Goal: Information Seeking & Learning: Find specific fact

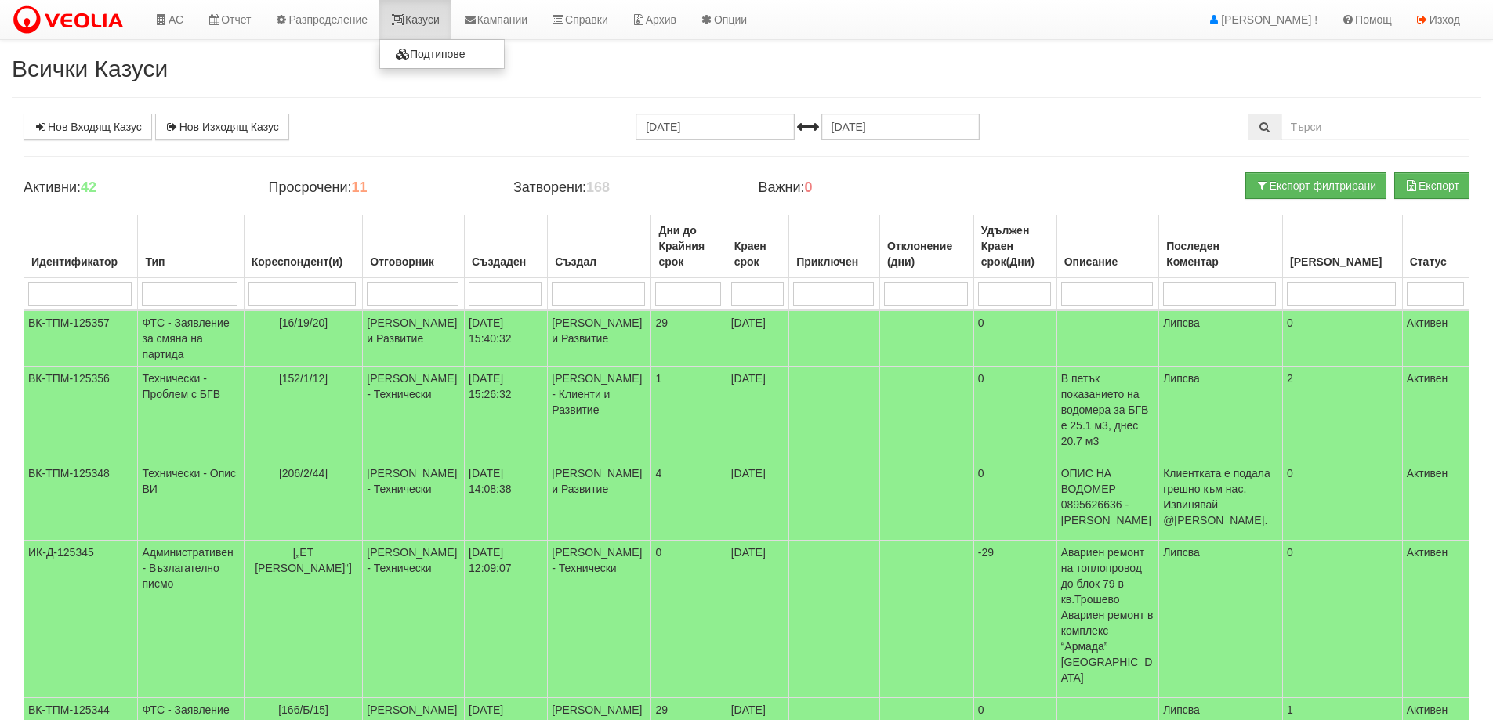
click at [437, 24] on link "Казуси" at bounding box center [415, 19] width 72 height 39
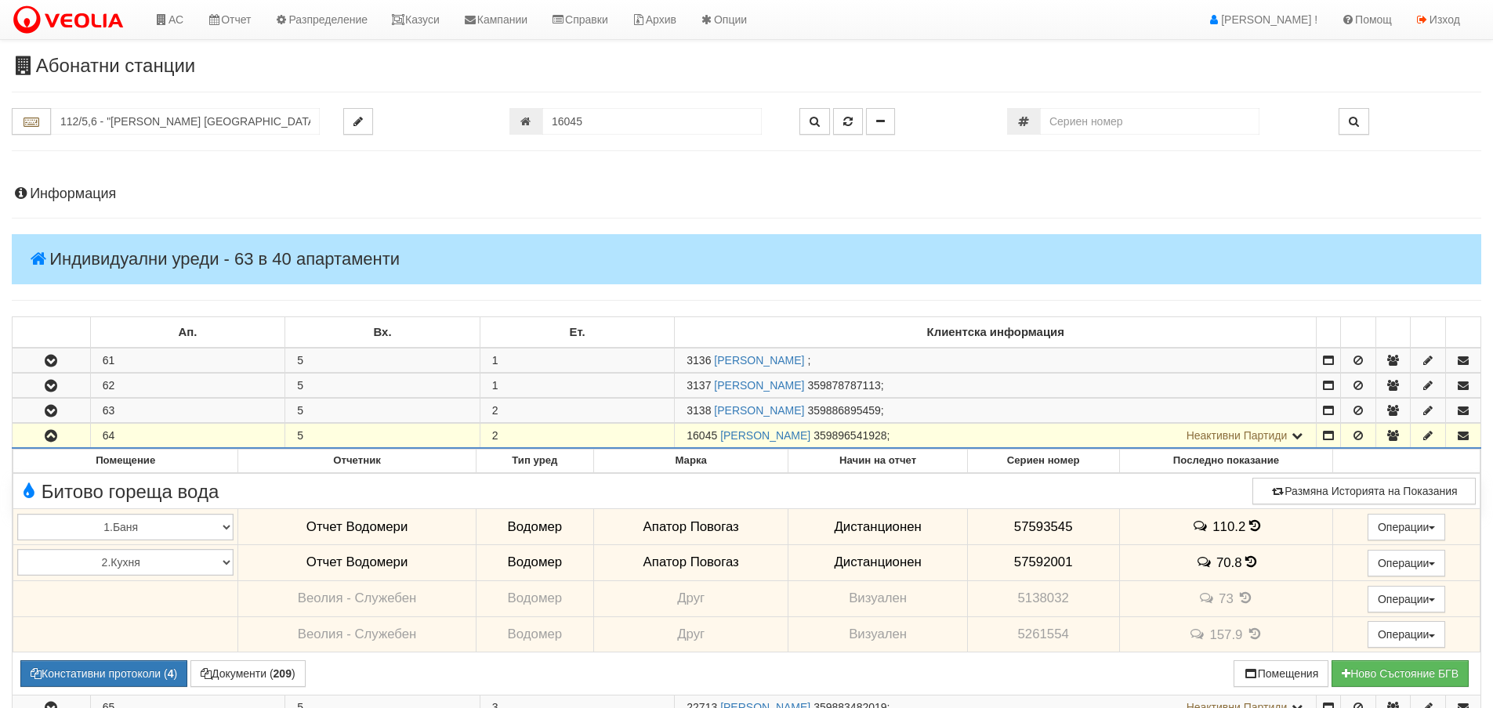
scroll to position [235, 0]
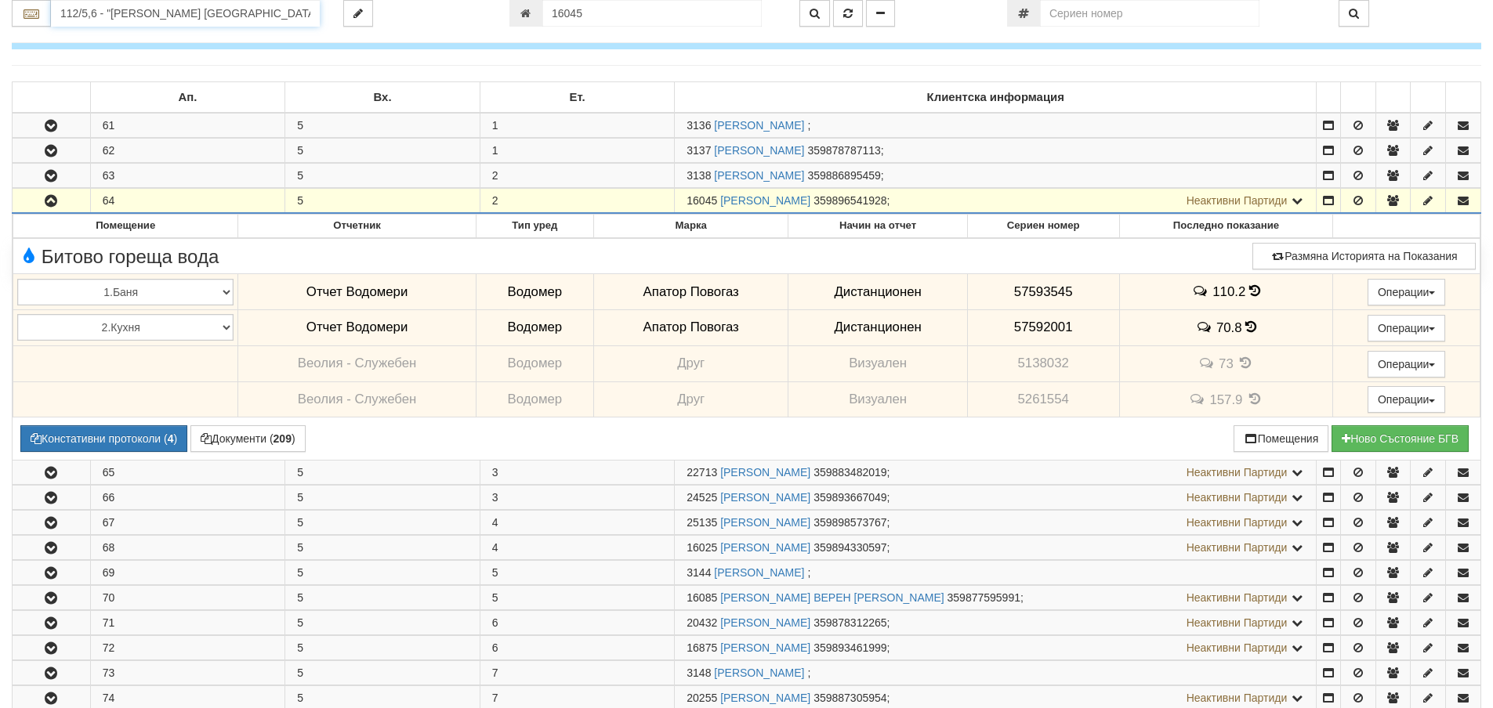
click at [108, 15] on input "112/5,6 - "ВЕОЛИЯ ЕНЕРДЖИ ВАРНА " ЕАД" at bounding box center [185, 13] width 269 height 27
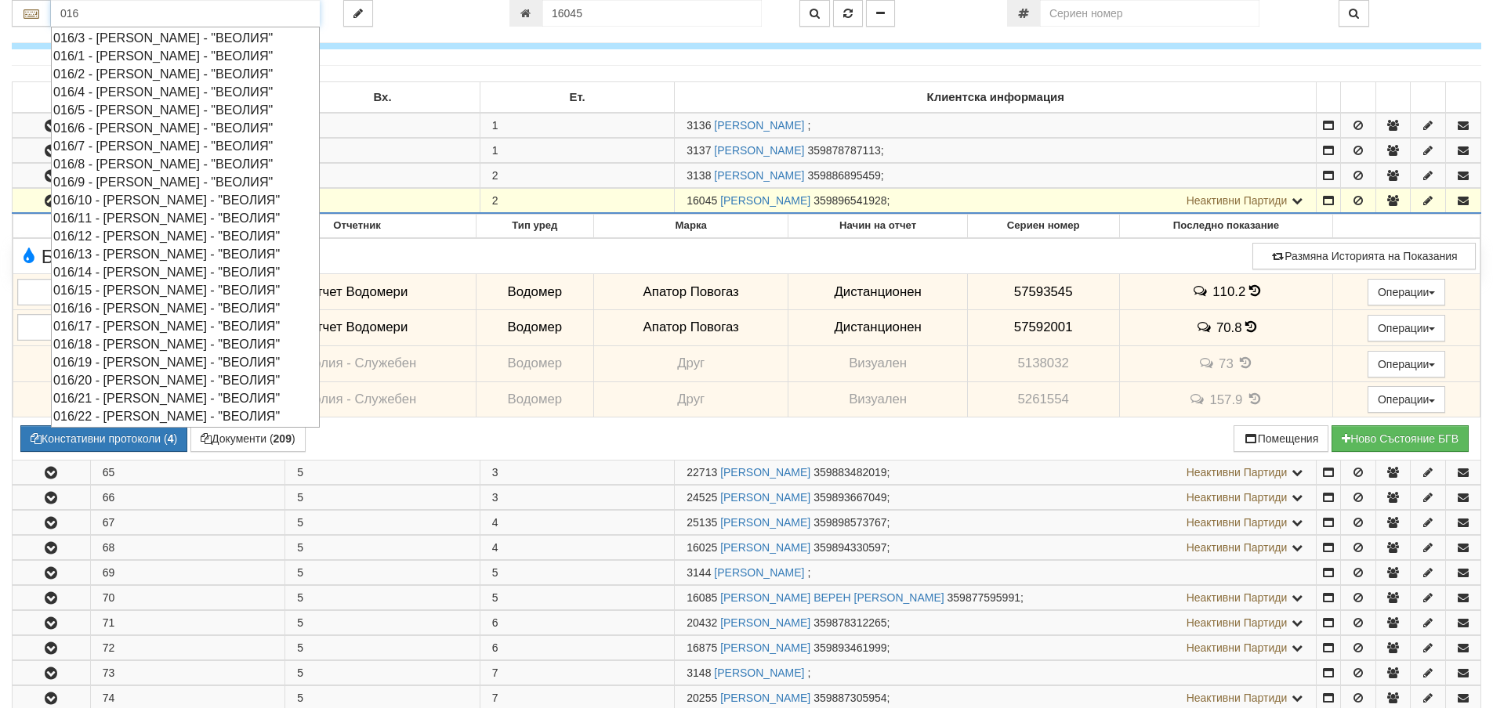
click at [134, 362] on div "016/19 - Орхид Хилс - "ВЕОЛИЯ"" at bounding box center [185, 362] width 264 height 18
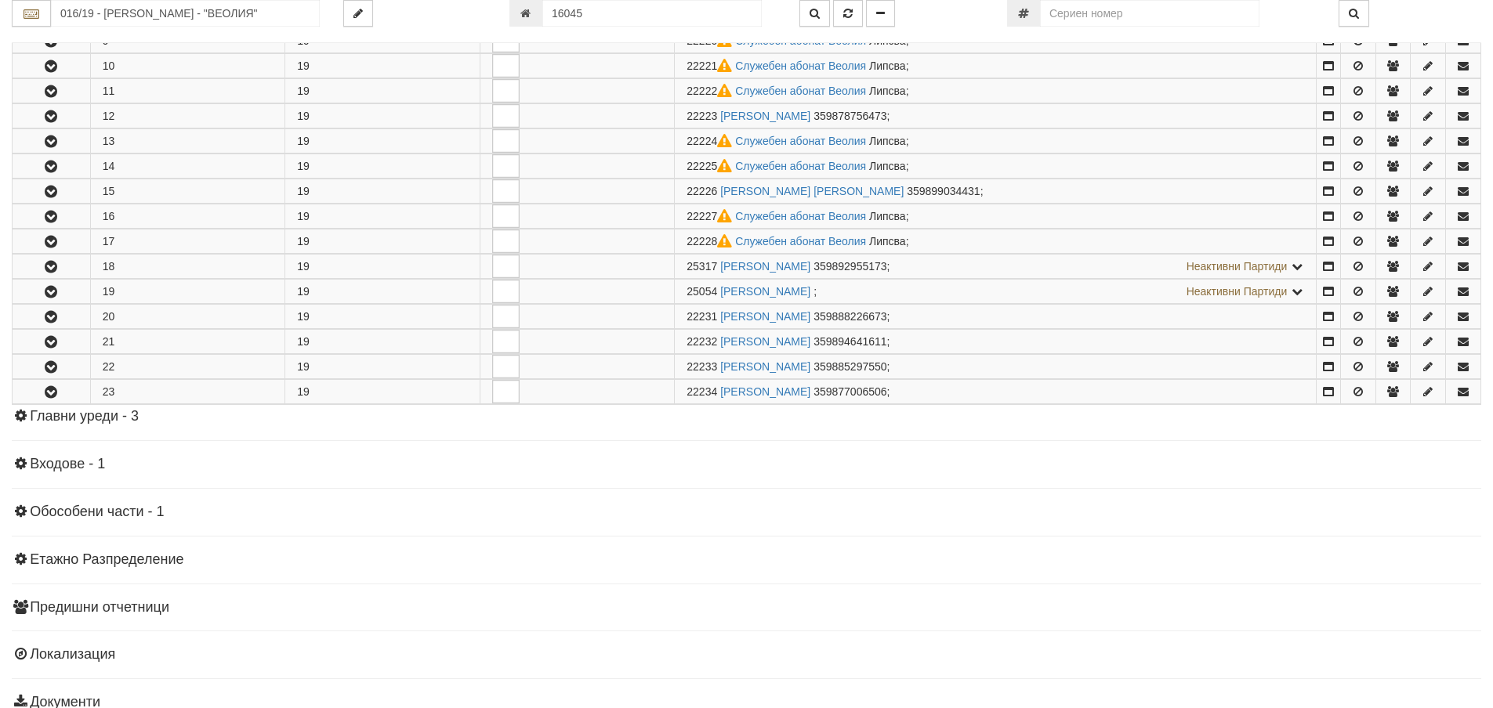
scroll to position [549, 0]
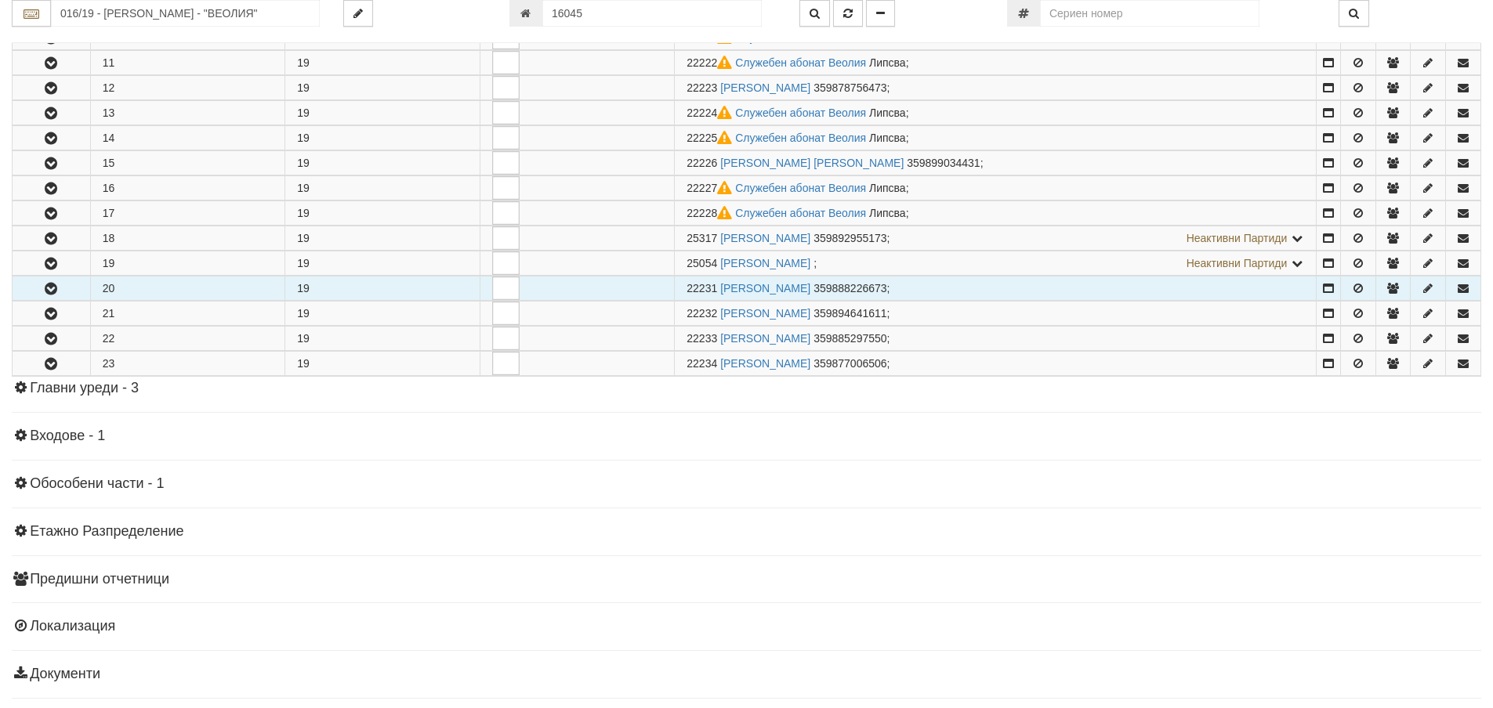
click at [46, 288] on icon "button" at bounding box center [51, 289] width 19 height 11
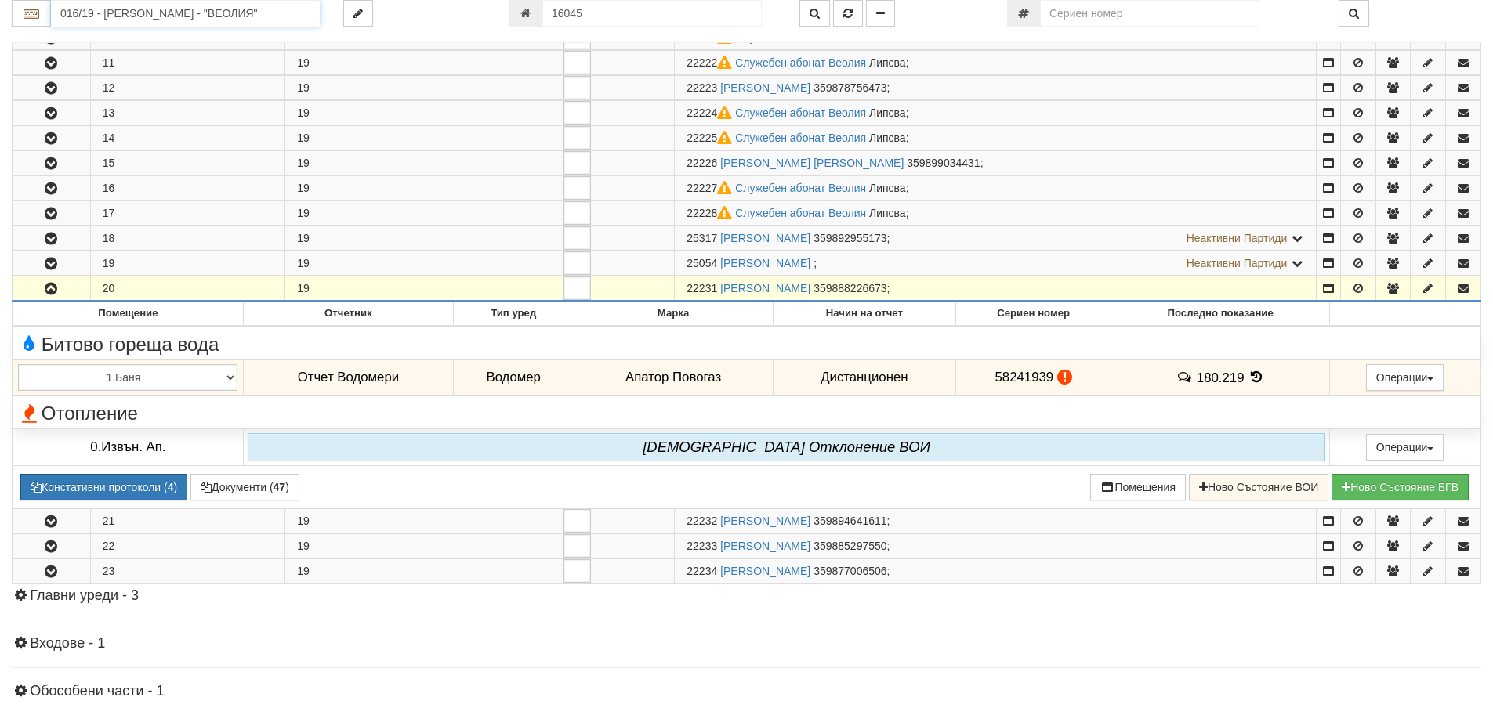
click at [160, 17] on input "016/19 - Орхид Хилс - "ВЕОЛИЯ"" at bounding box center [185, 13] width 269 height 27
click at [129, 53] on div "030/2 - Възраждане - "ВЕОЛИЯ"" at bounding box center [185, 56] width 264 height 18
type input "030/2 - Възраждане - "ВЕОЛИЯ""
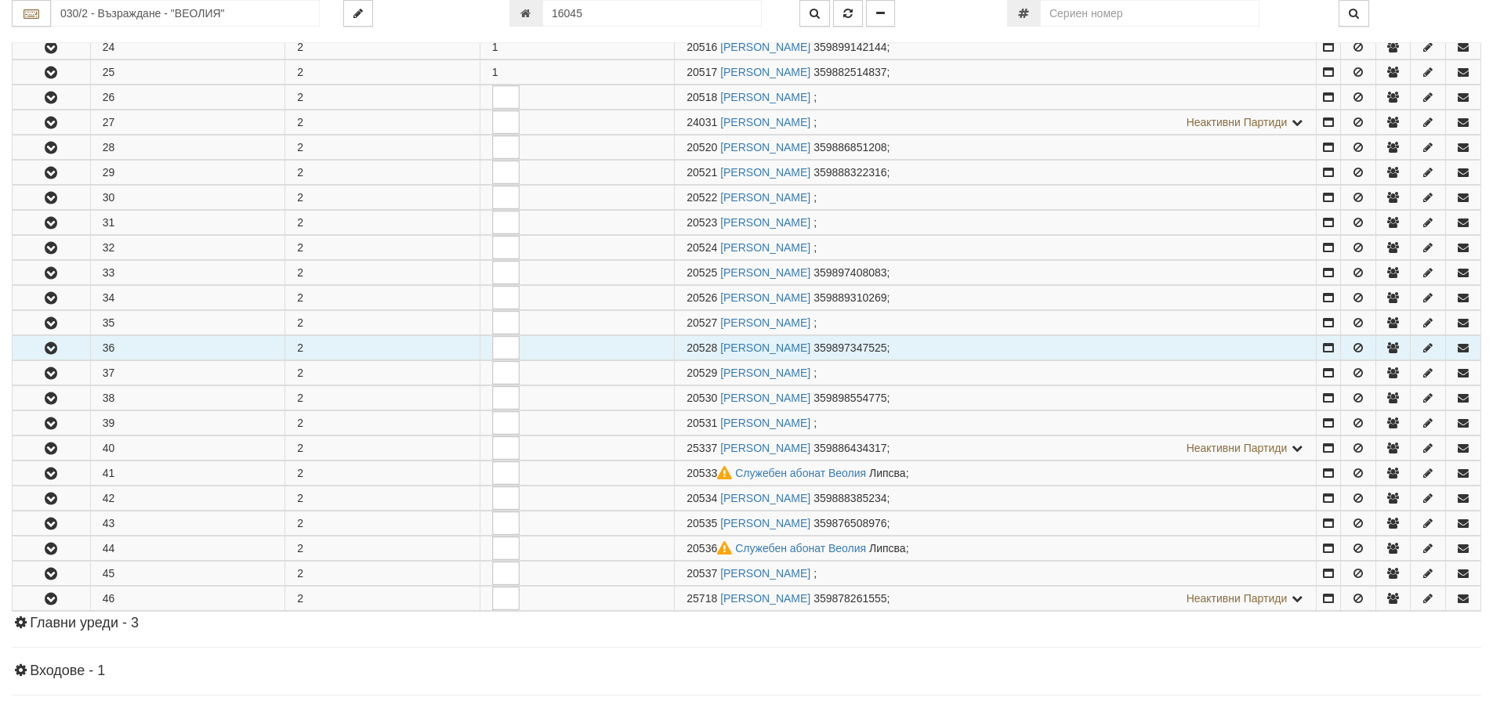
scroll to position [392, 0]
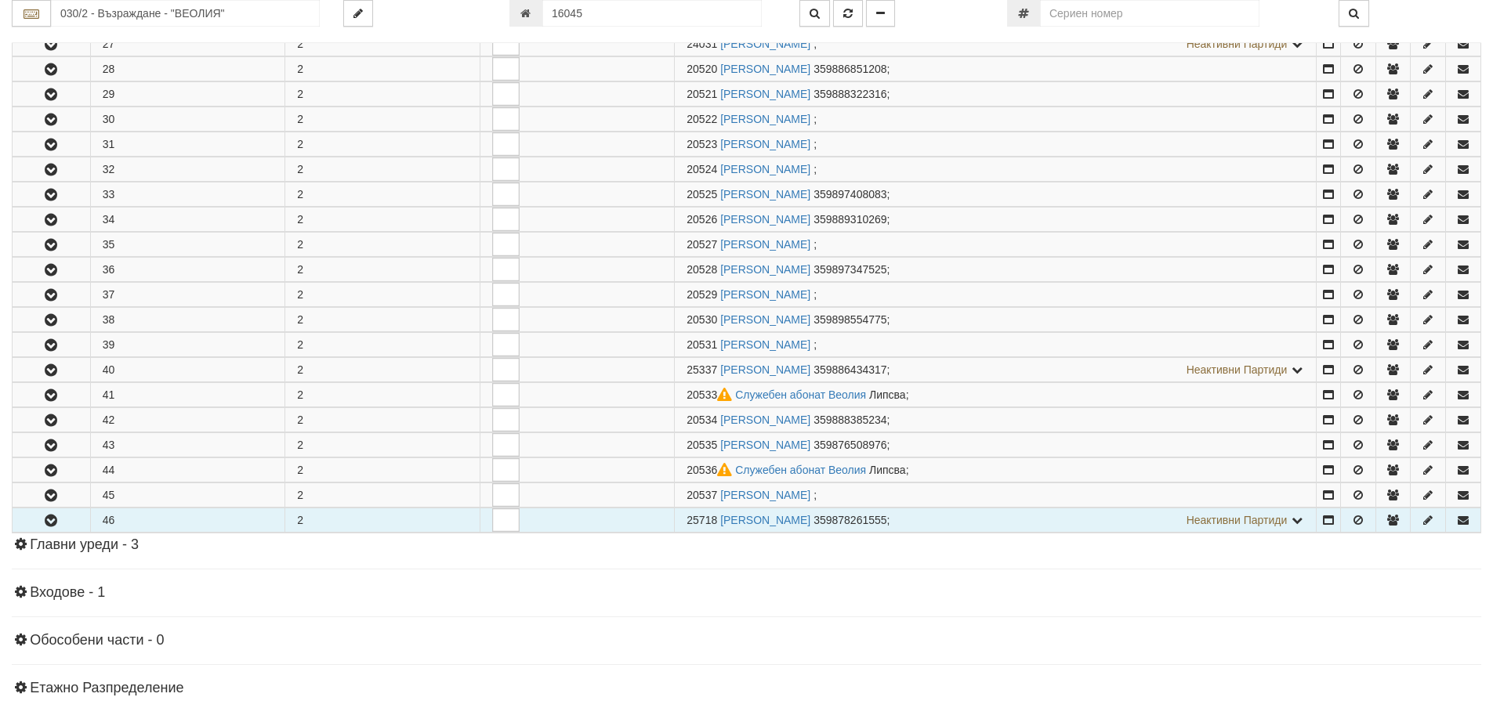
click at [62, 523] on button "button" at bounding box center [52, 521] width 78 height 24
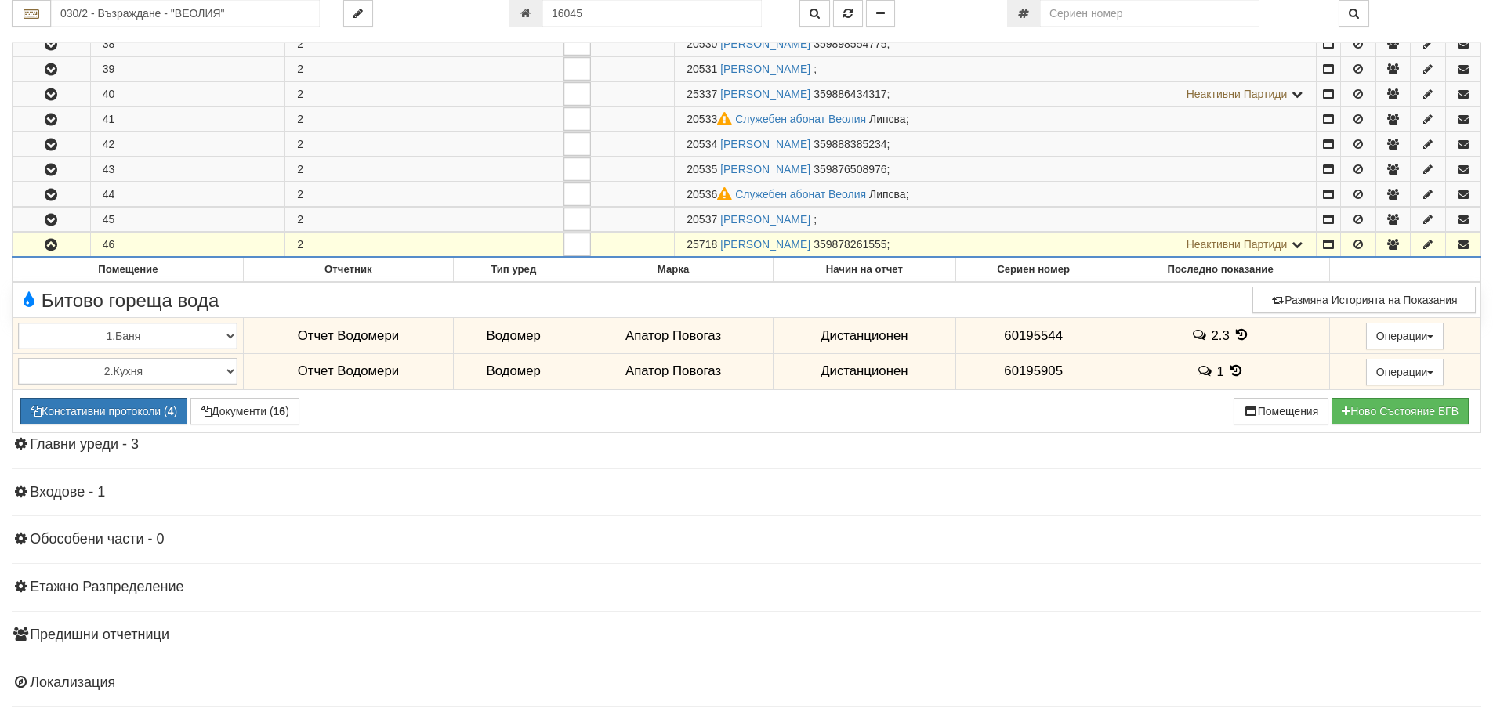
scroll to position [705, 0]
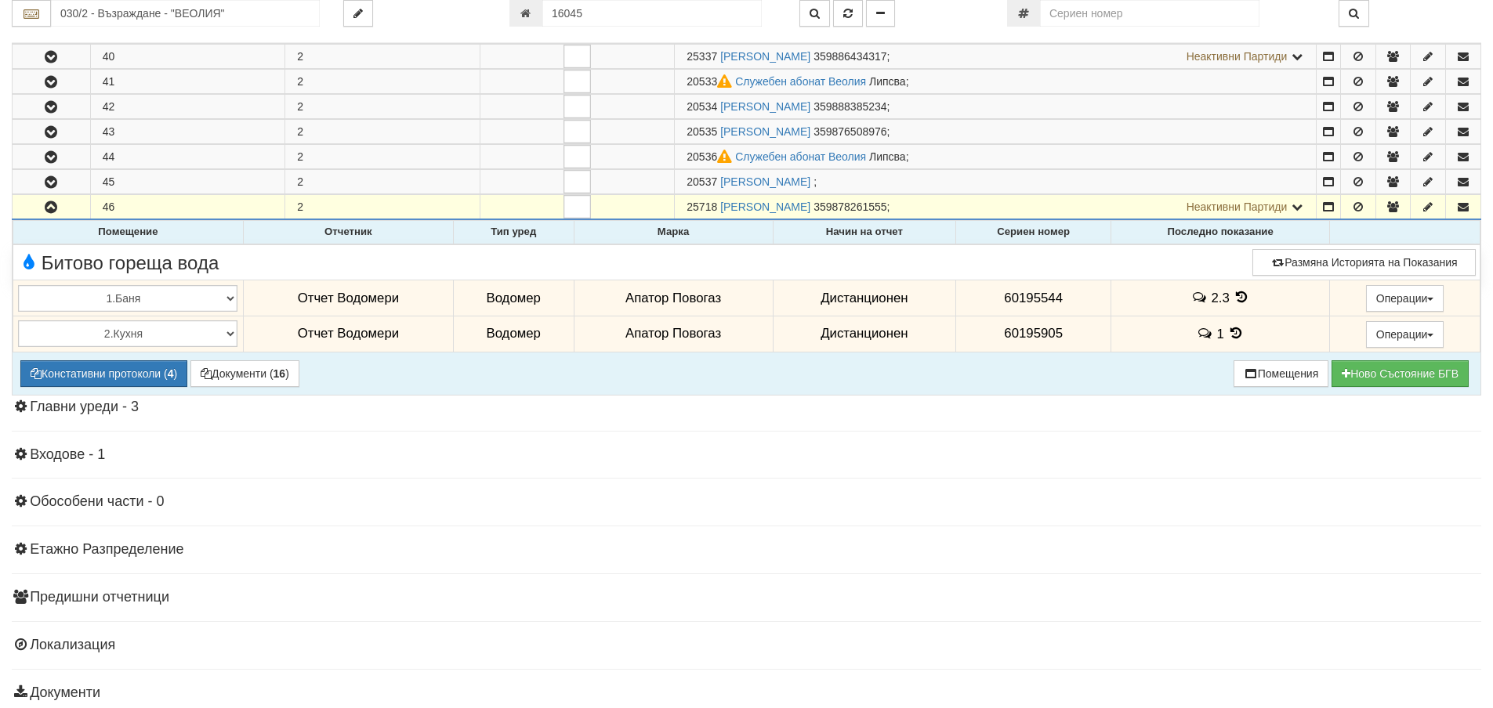
click at [1240, 295] on icon at bounding box center [1241, 297] width 17 height 13
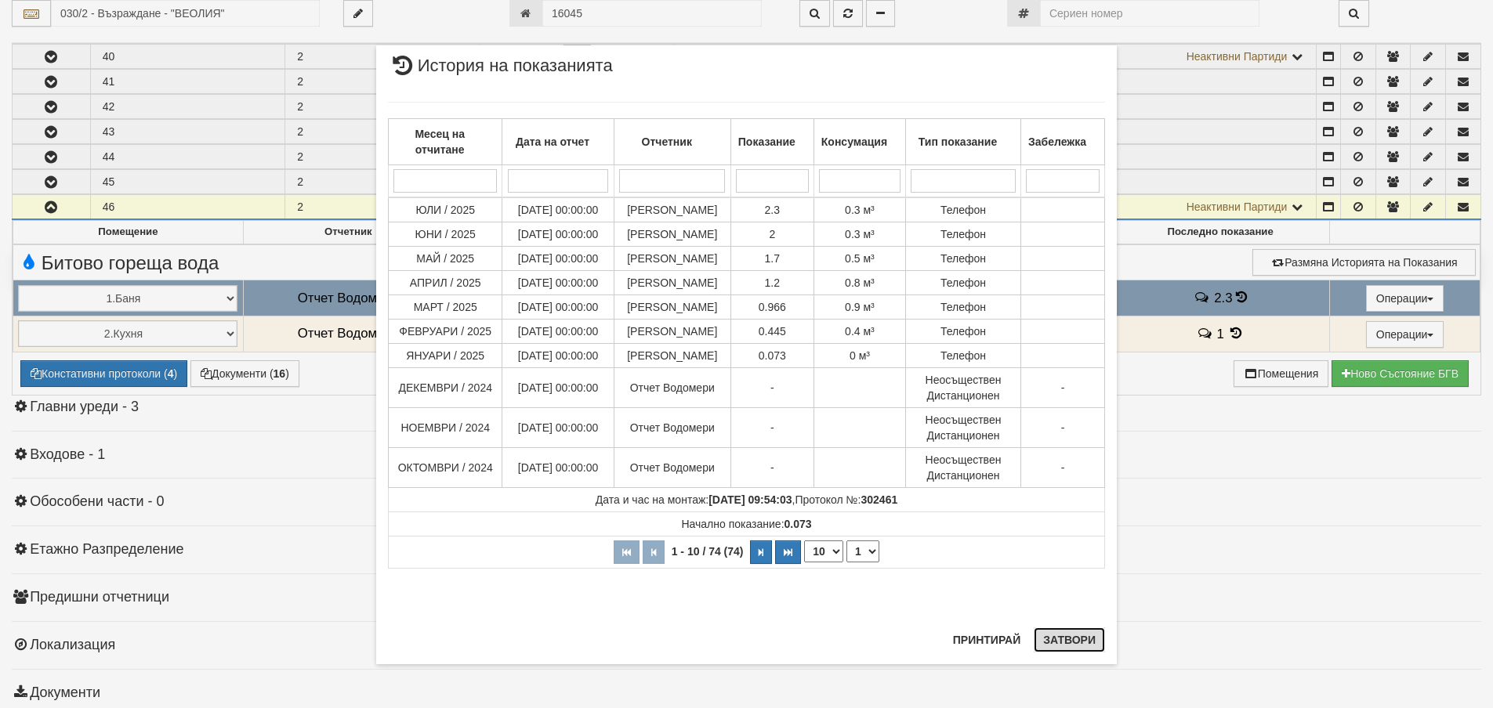
click at [1052, 643] on button "Затвори" at bounding box center [1069, 640] width 71 height 25
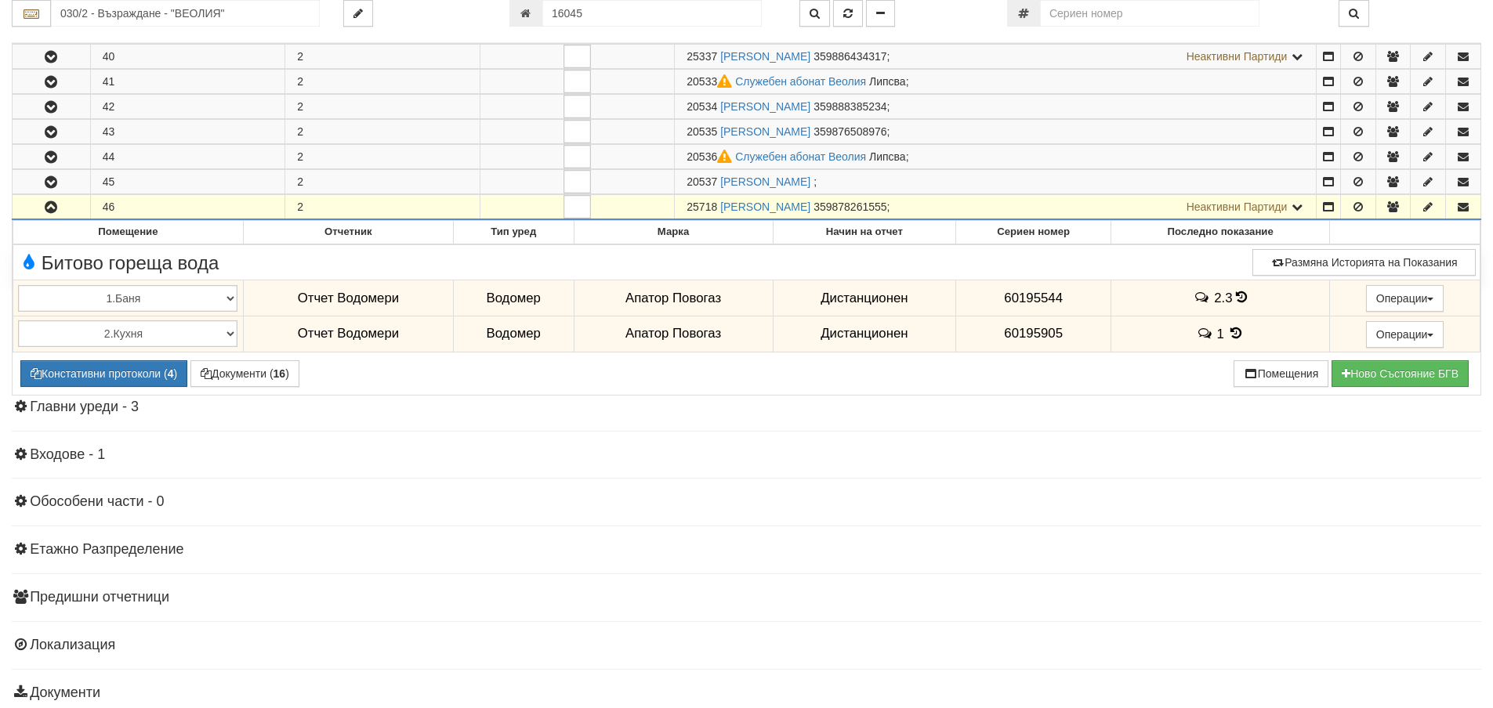
drag, startPoint x: 686, startPoint y: 204, endPoint x: 715, endPoint y: 208, distance: 29.3
click at [715, 208] on span "25718" at bounding box center [701, 207] width 31 height 13
copy span "25718"
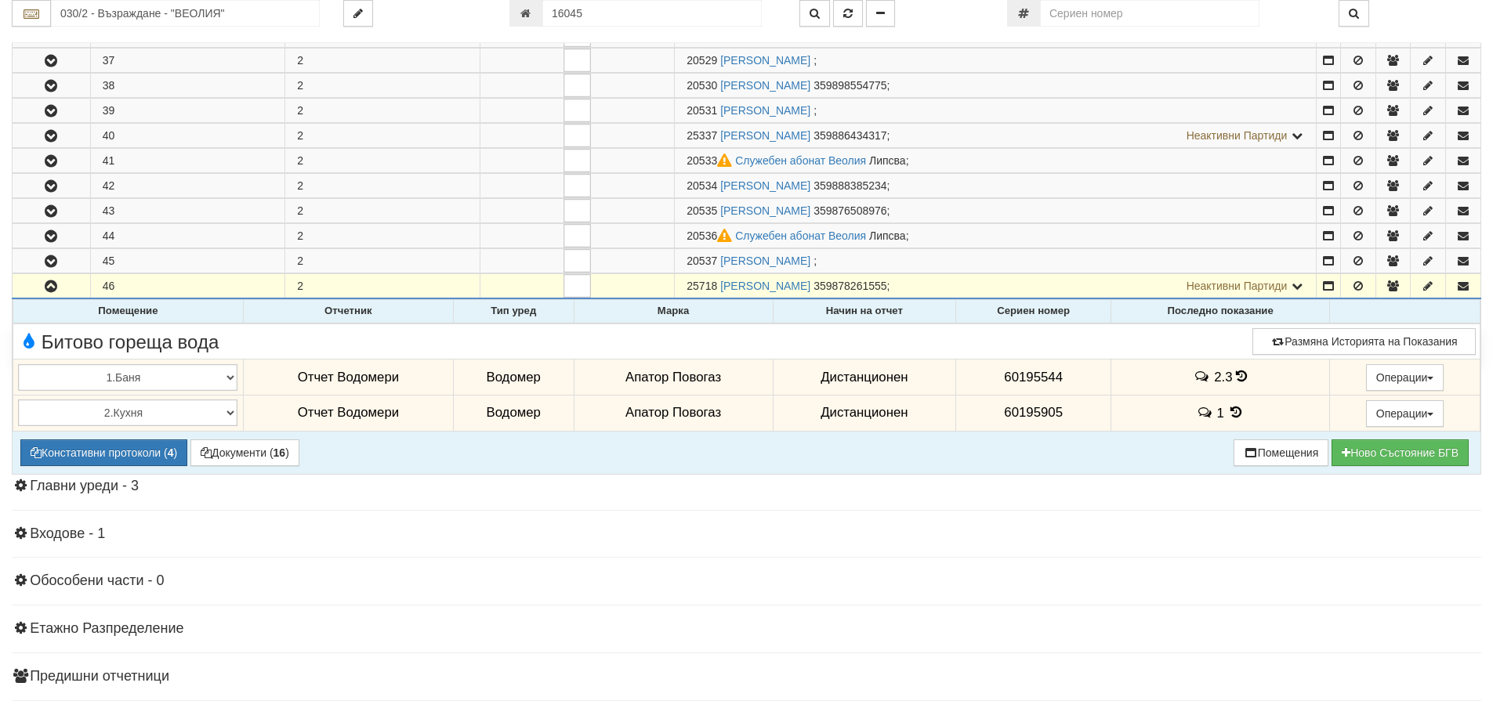
scroll to position [627, 0]
drag, startPoint x: 998, startPoint y: 378, endPoint x: 1057, endPoint y: 378, distance: 58.8
click at [1057, 378] on td "60195544" at bounding box center [1033, 377] width 155 height 36
copy span "60195544"
drag, startPoint x: 1003, startPoint y: 413, endPoint x: 1038, endPoint y: 444, distance: 47.2
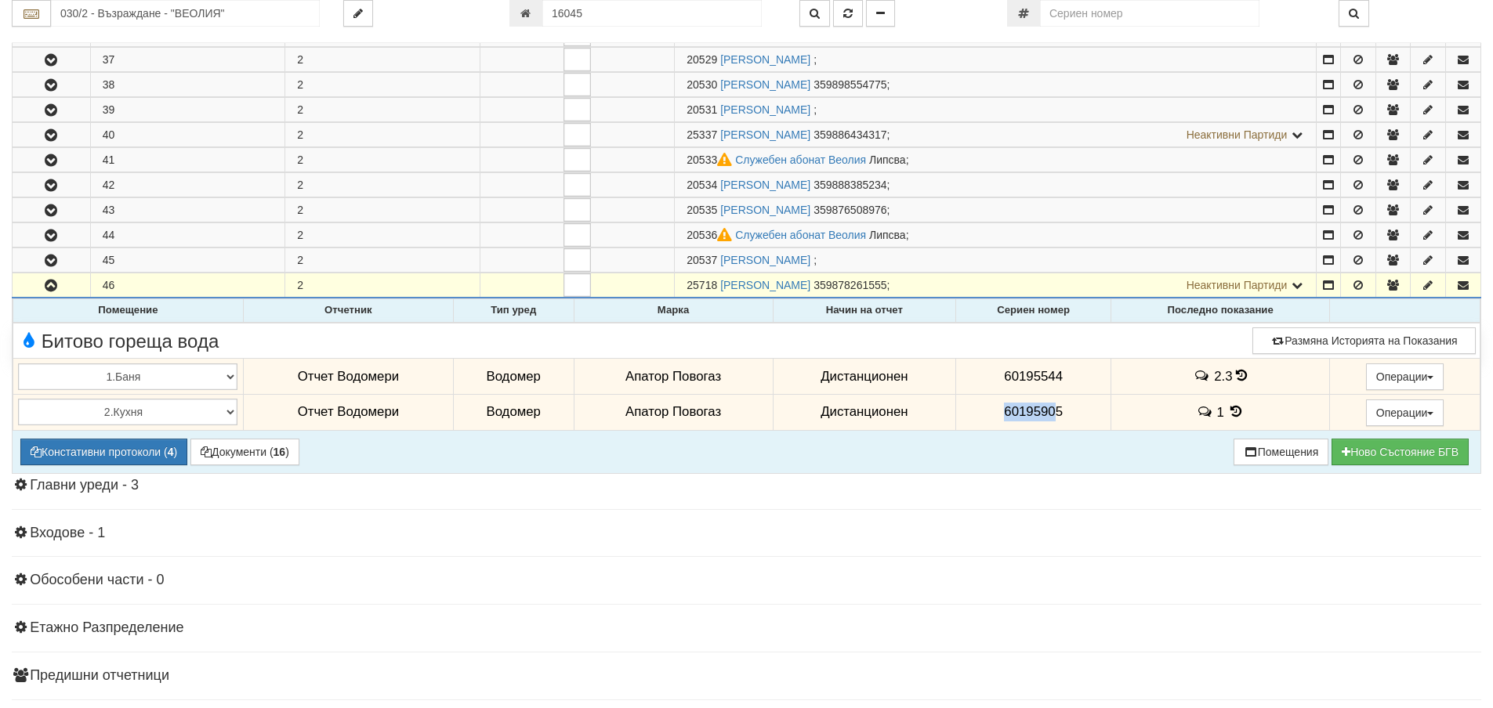
click at [1056, 413] on span "60195905" at bounding box center [1033, 411] width 59 height 15
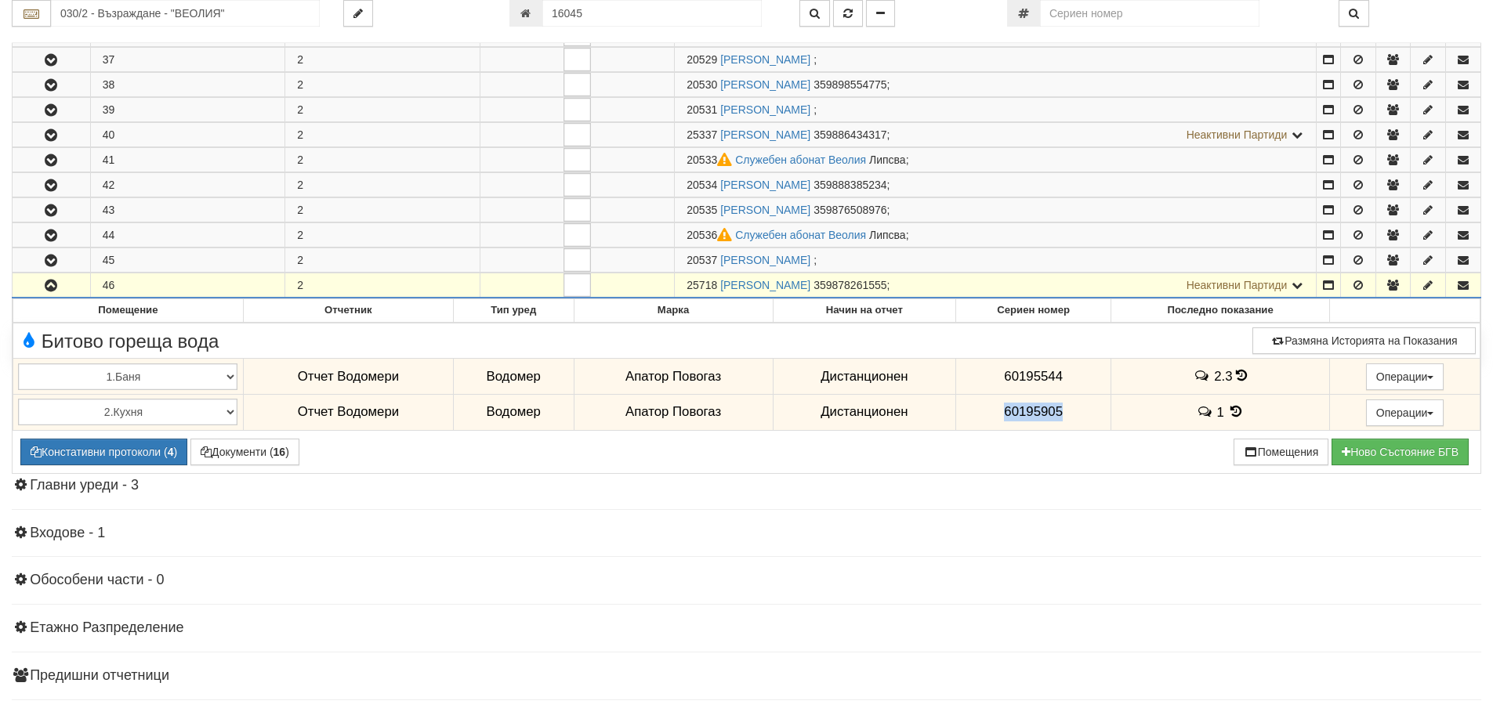
copy span "60195905"
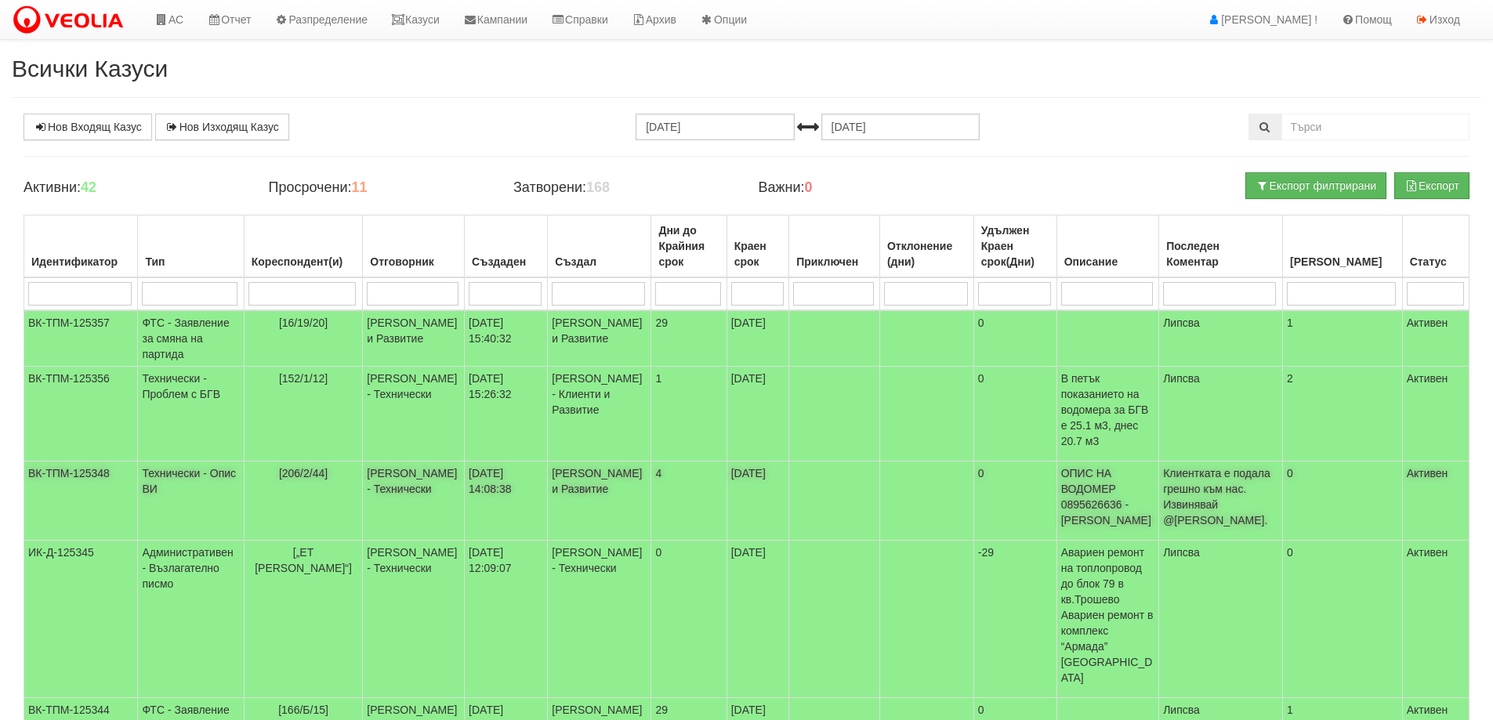
click at [175, 482] on td "Технически - Опис ВИ" at bounding box center [191, 501] width 106 height 79
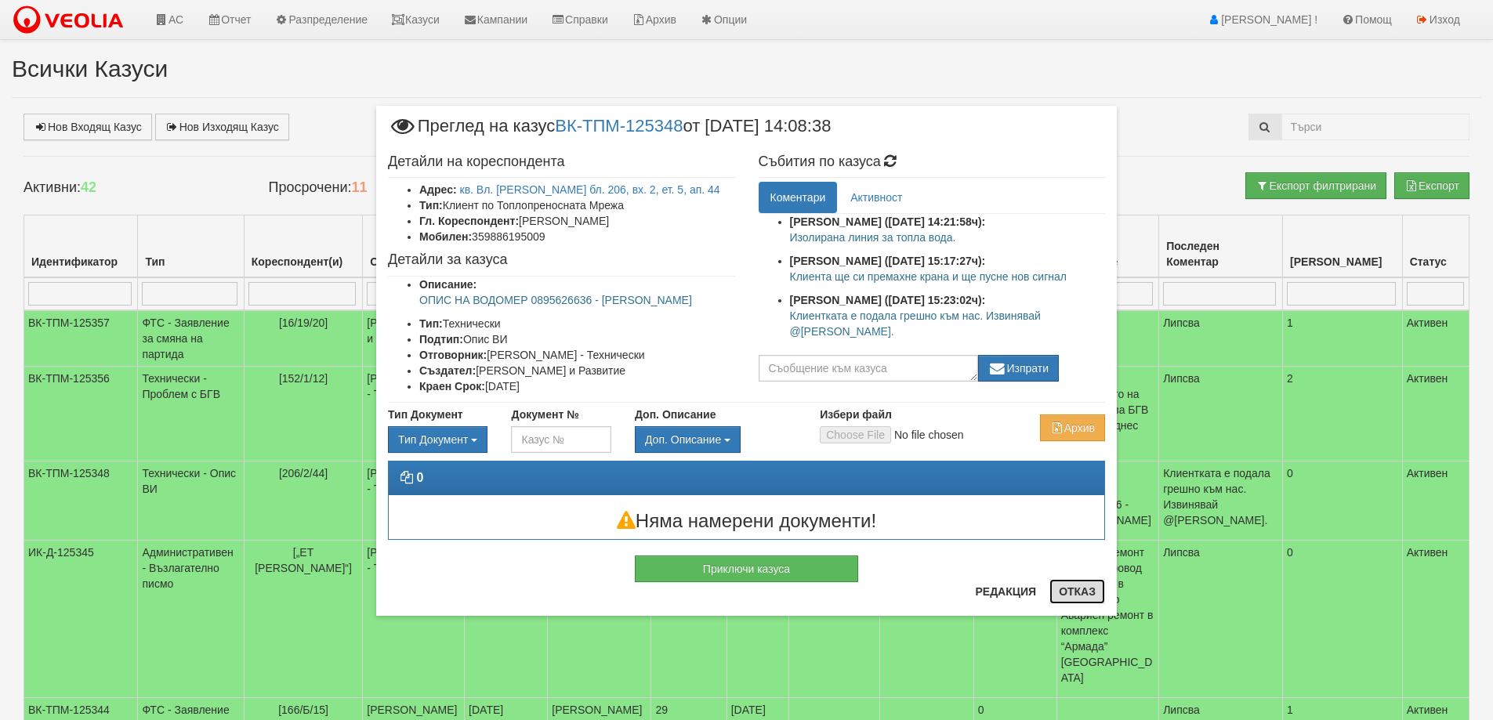
click at [1085, 589] on button "Отказ" at bounding box center [1077, 591] width 56 height 25
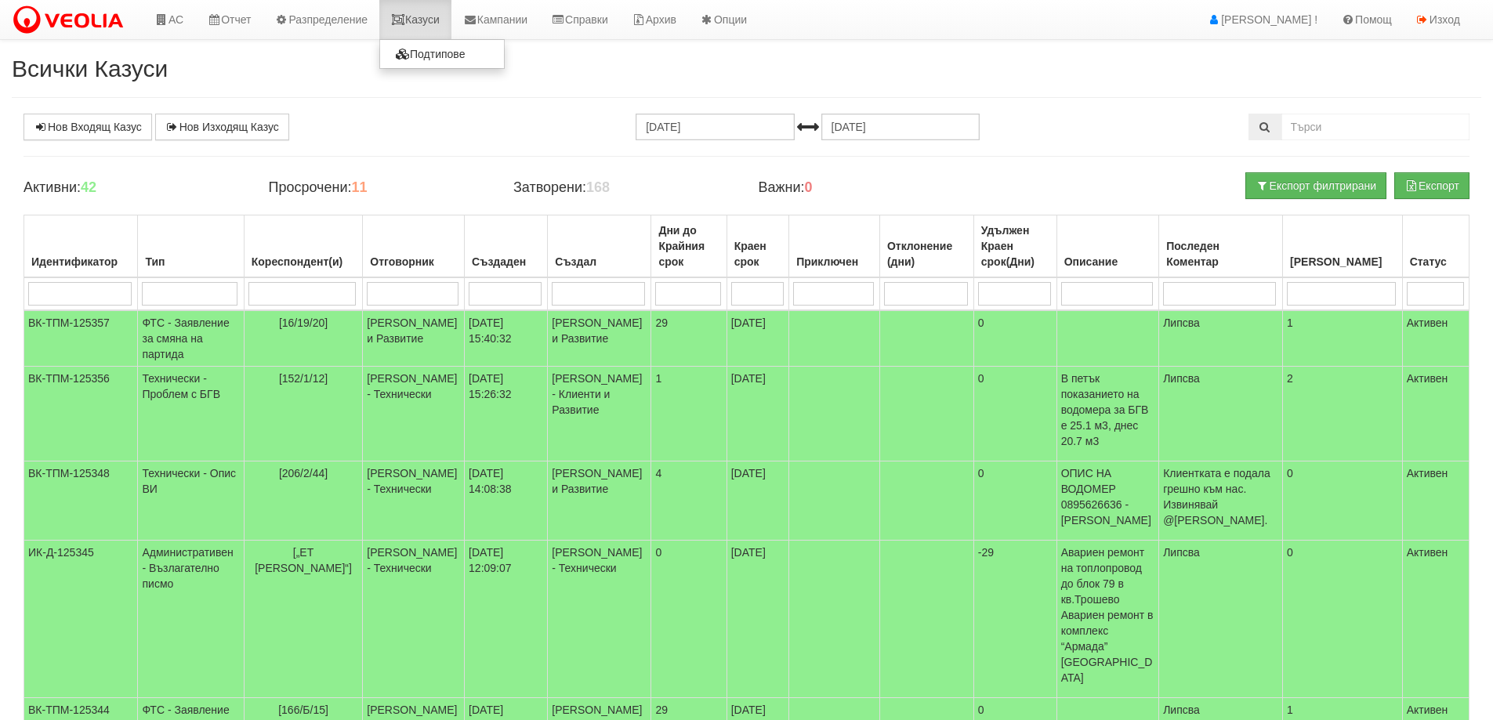
click at [417, 19] on link "Казуси" at bounding box center [415, 19] width 72 height 39
click at [183, 23] on link "АС" at bounding box center [169, 19] width 53 height 39
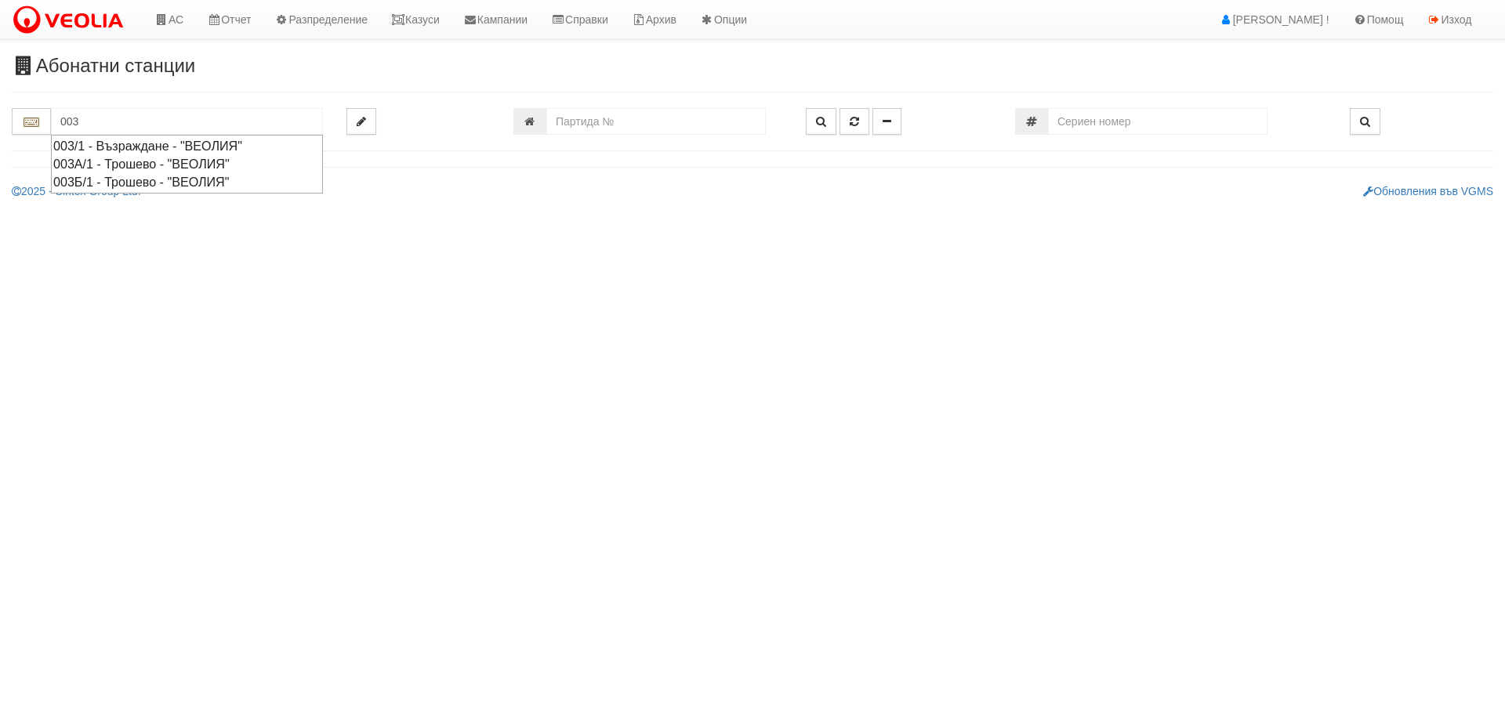
click at [107, 147] on div "003/1 - Възраждане - "ВЕОЛИЯ"" at bounding box center [186, 146] width 267 height 18
type input "003/1 - Възраждане - "ВЕОЛИЯ""
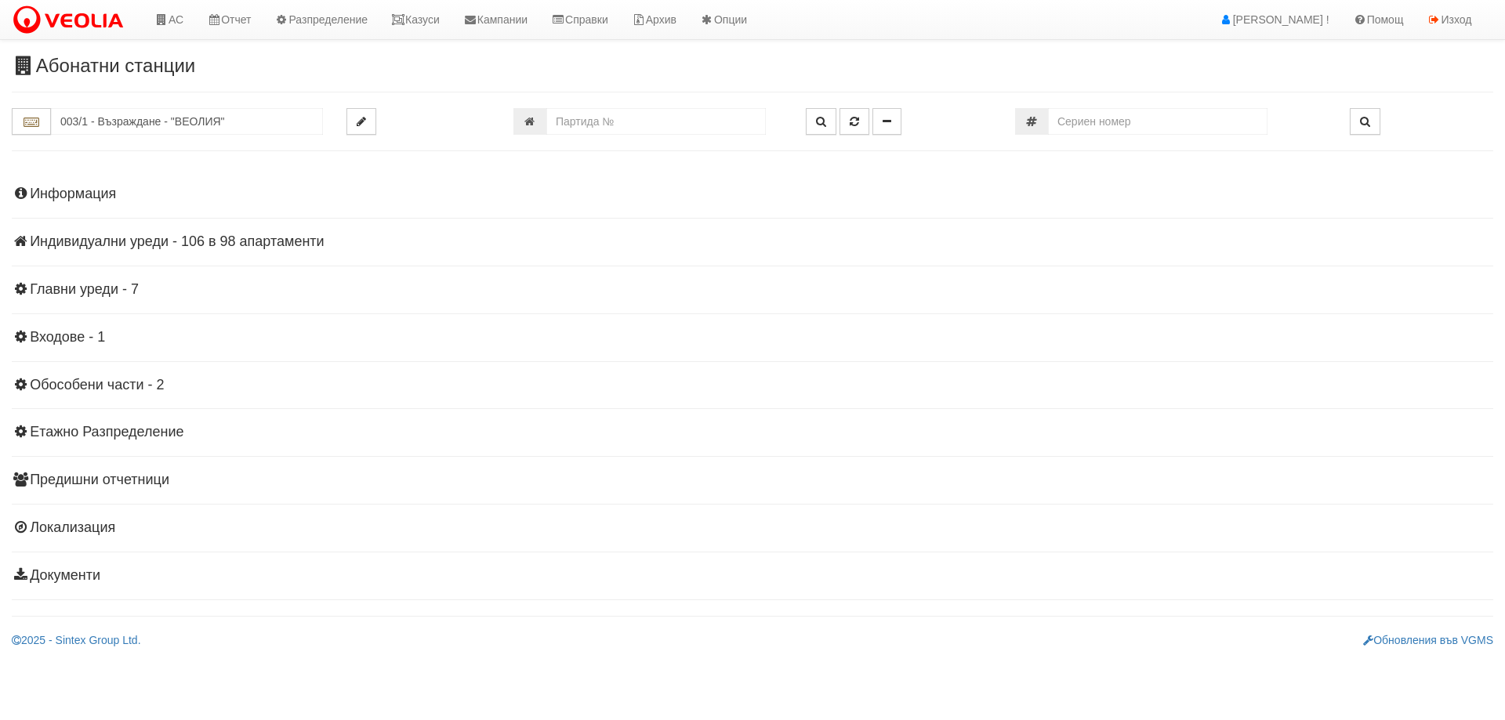
click at [205, 234] on h4 "Индивидуални уреди - 106 в 98 апартаменти" at bounding box center [752, 242] width 1481 height 16
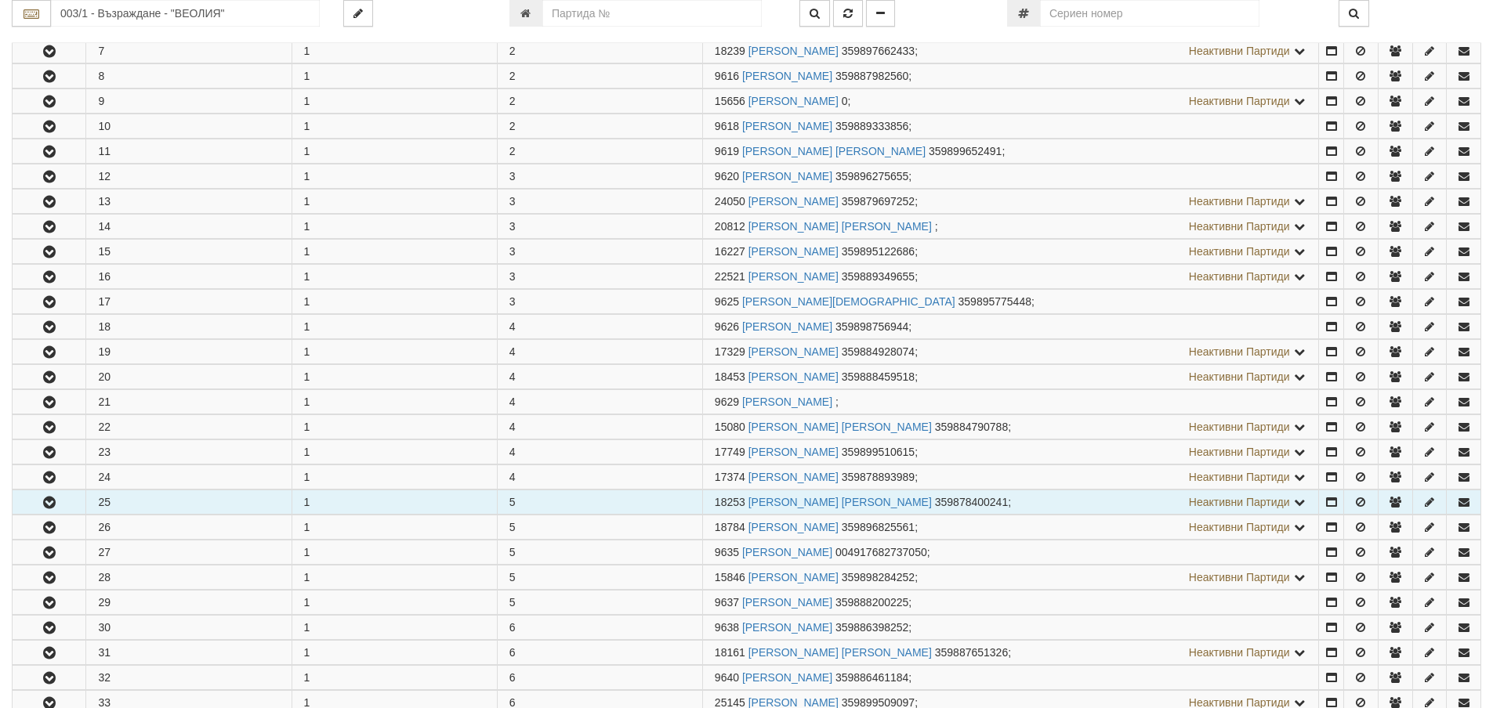
scroll to position [549, 0]
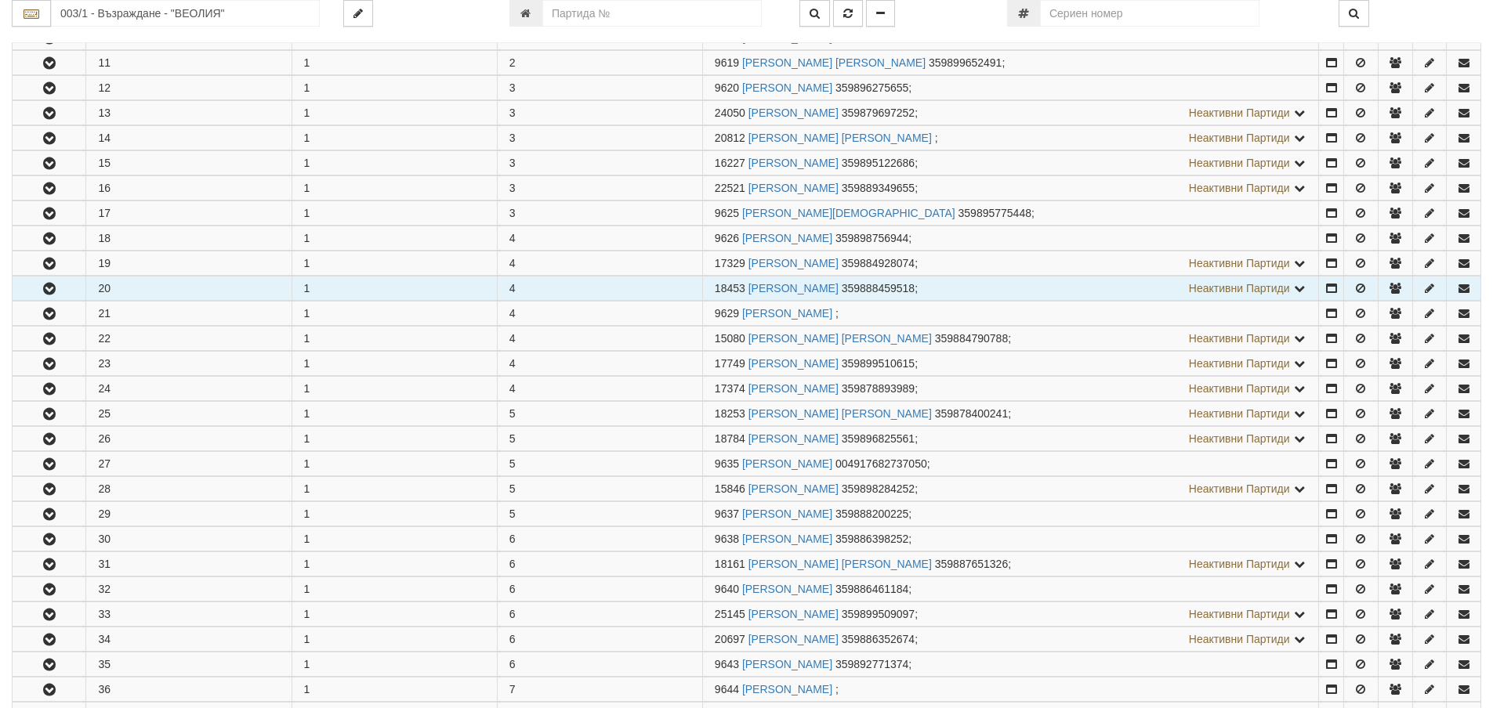
click at [53, 284] on icon "button" at bounding box center [49, 289] width 19 height 11
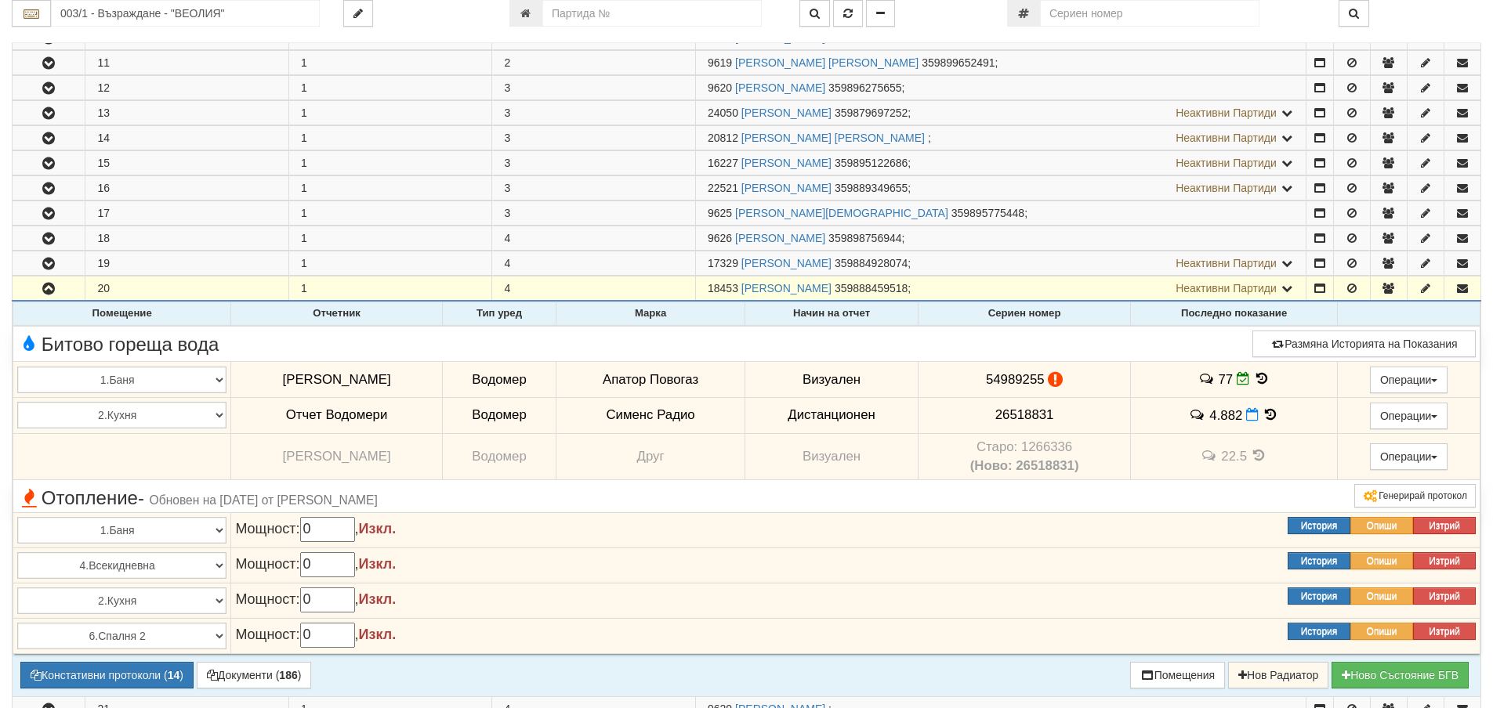
click at [1258, 374] on icon at bounding box center [1261, 378] width 17 height 13
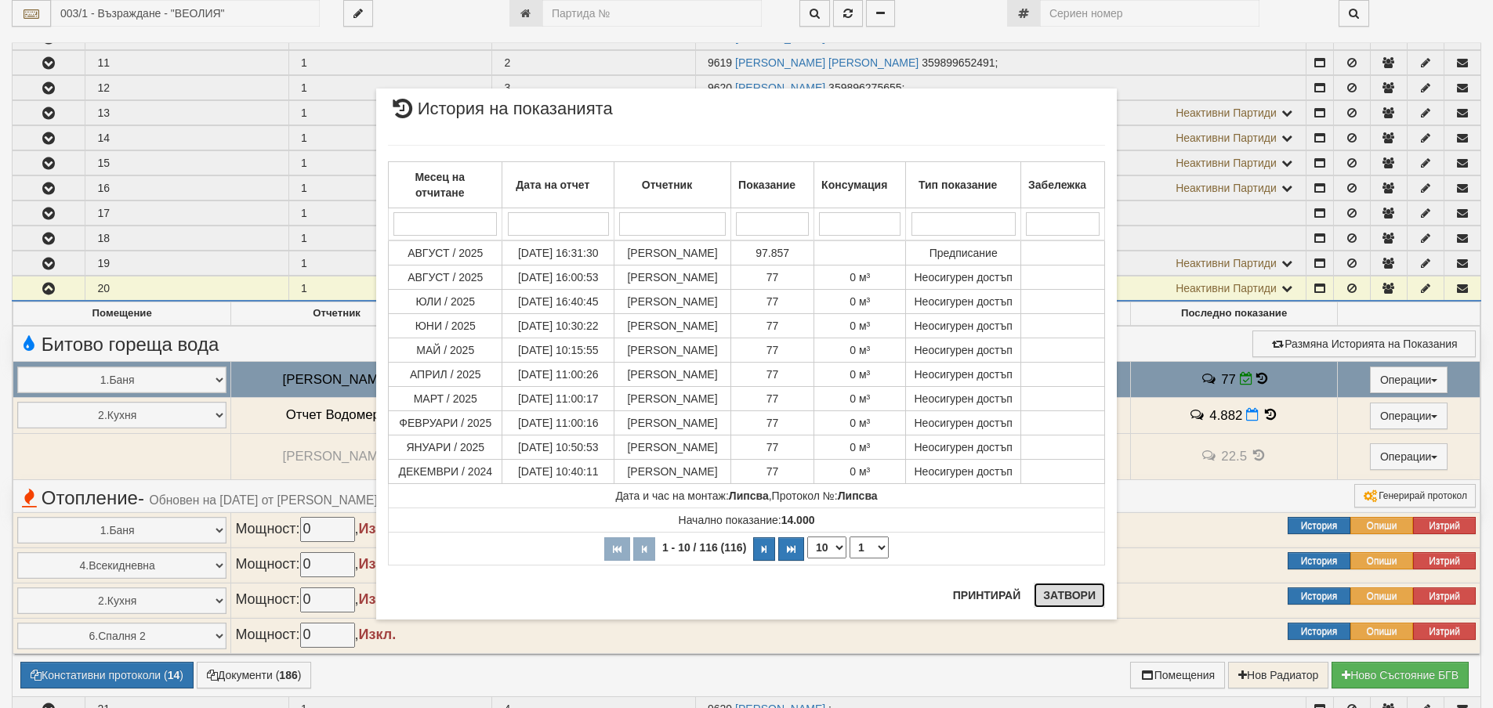
click at [1070, 598] on button "Затвори" at bounding box center [1069, 595] width 71 height 25
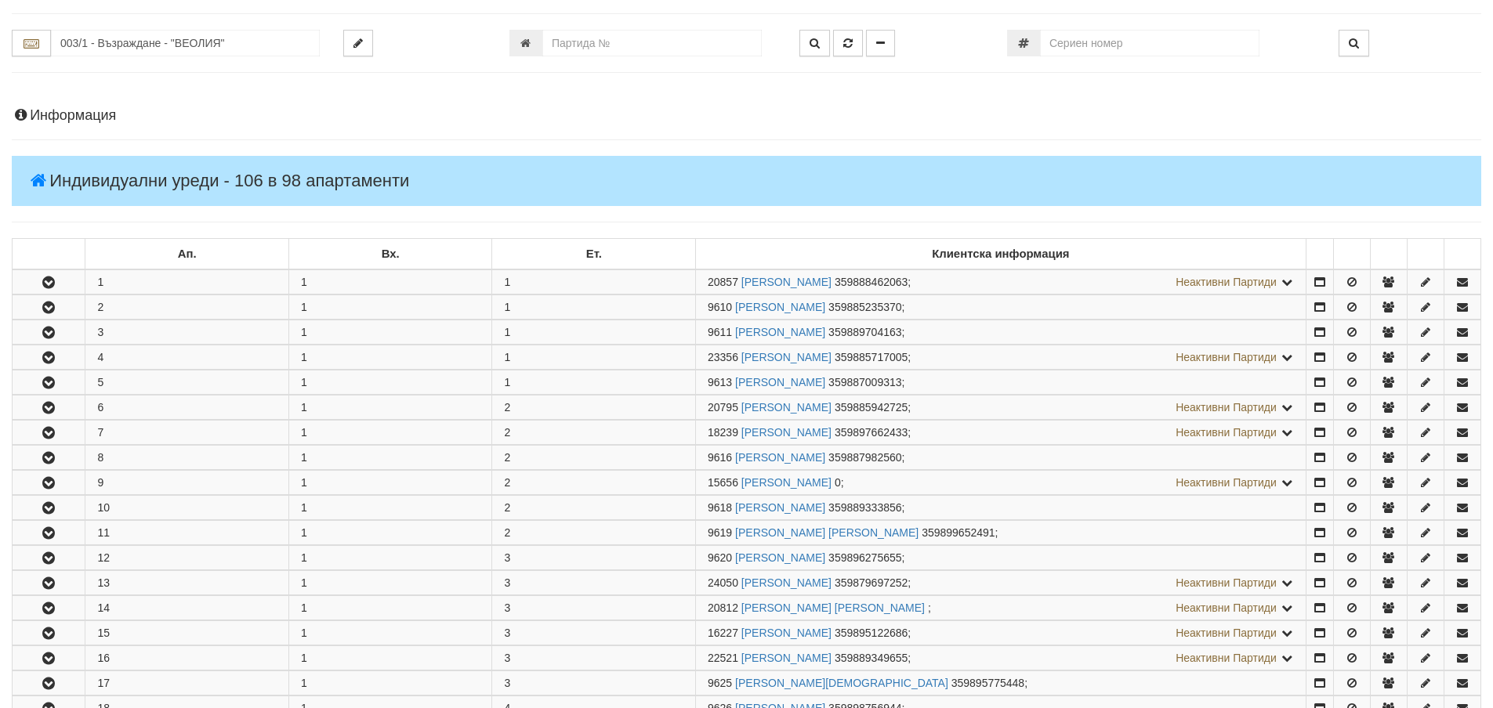
scroll to position [0, 0]
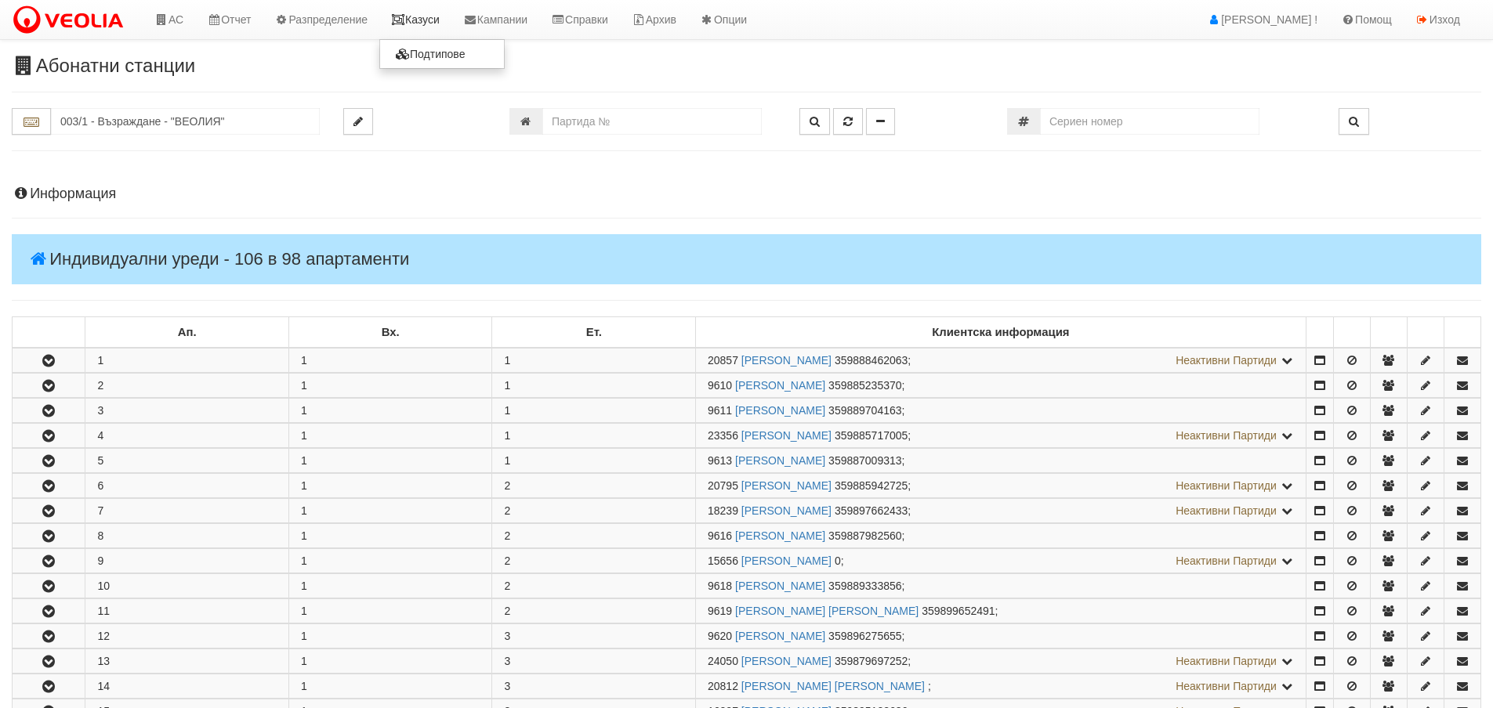
click at [434, 14] on link "Казуси" at bounding box center [415, 19] width 72 height 39
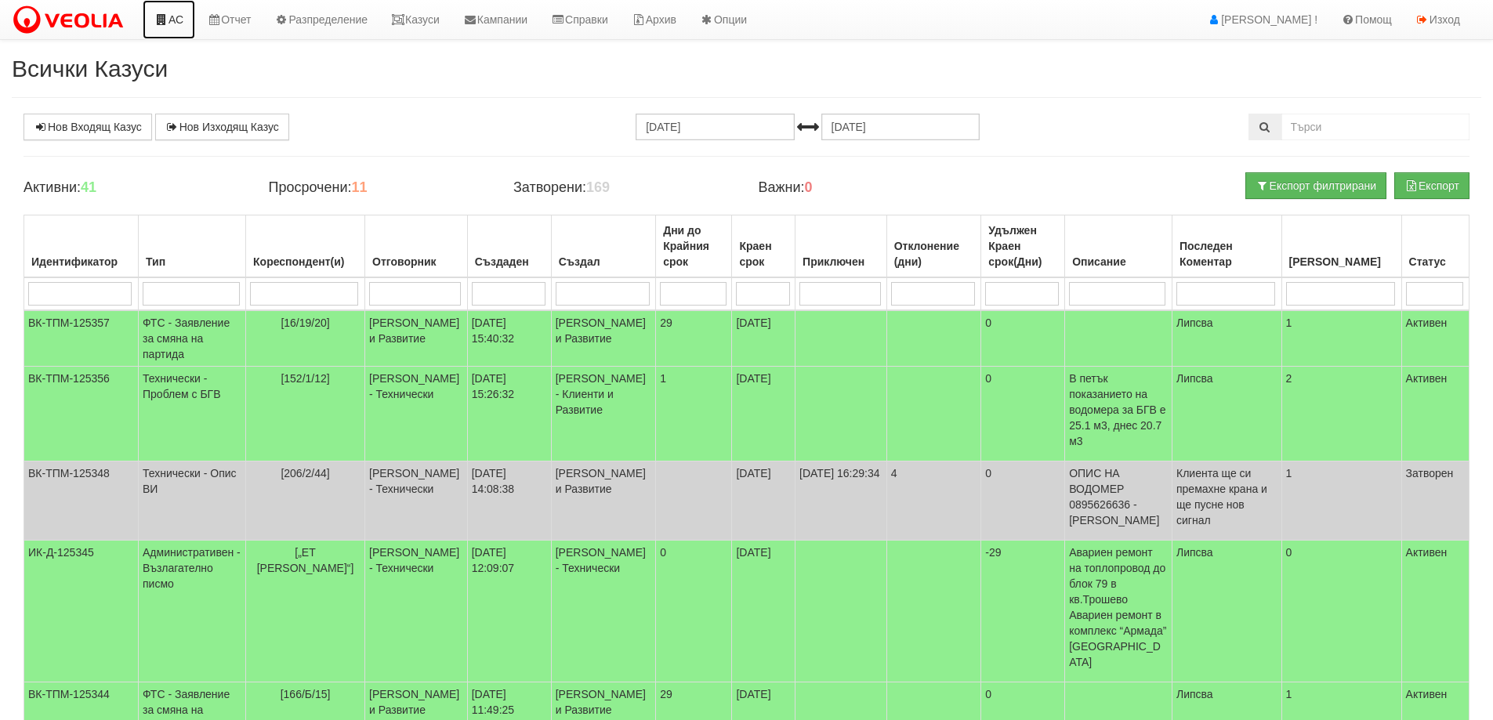
click at [166, 20] on icon at bounding box center [161, 19] width 14 height 11
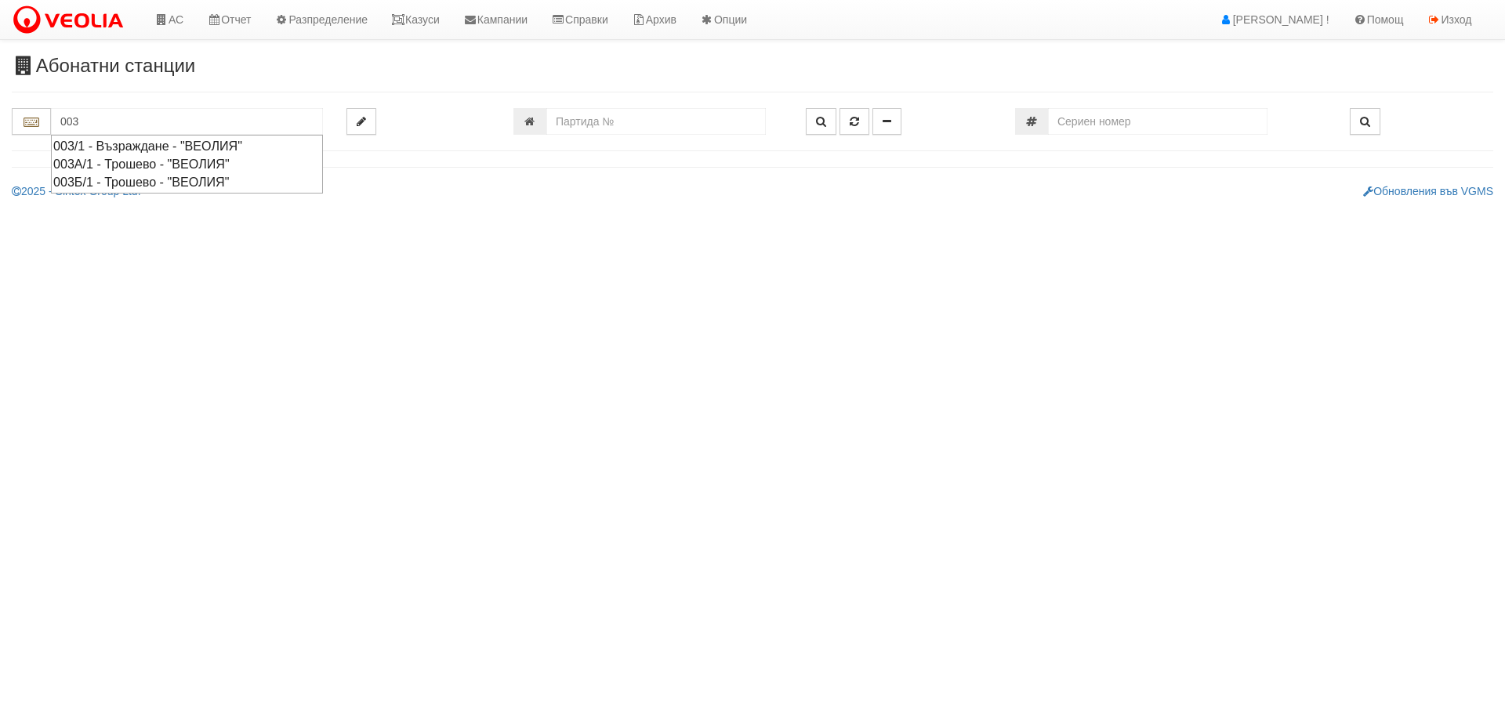
click at [129, 143] on div "003/1 - Възраждане - "ВЕОЛИЯ"" at bounding box center [186, 146] width 267 height 18
type input "003/1 - Възраждане - "ВЕОЛИЯ""
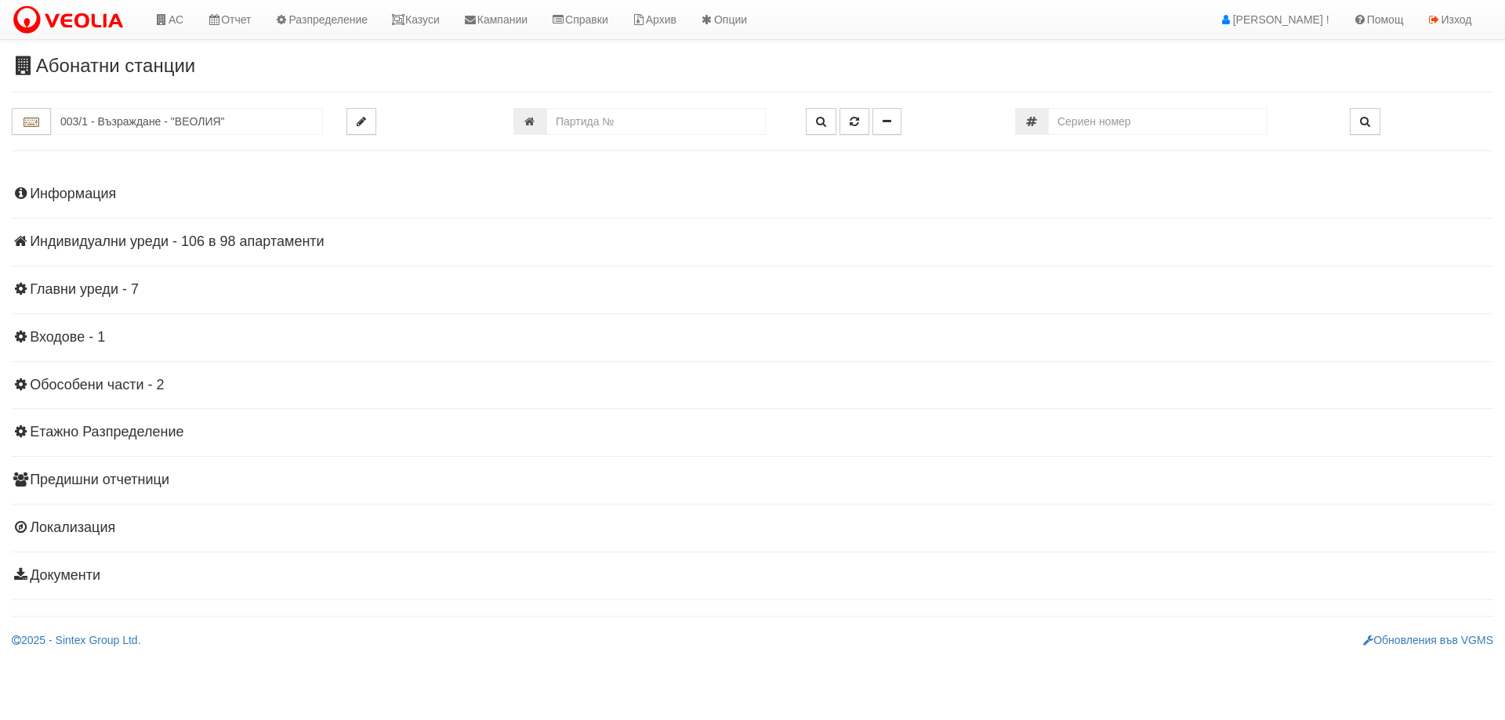
click at [191, 231] on div "Информация Параметри Брой Апартаменти: 98 Ползватели 07/2025 56 % 0 % 167" at bounding box center [752, 383] width 1481 height 433
click at [191, 237] on h4 "Индивидуални уреди - 106 в 98 апартаменти" at bounding box center [752, 242] width 1481 height 16
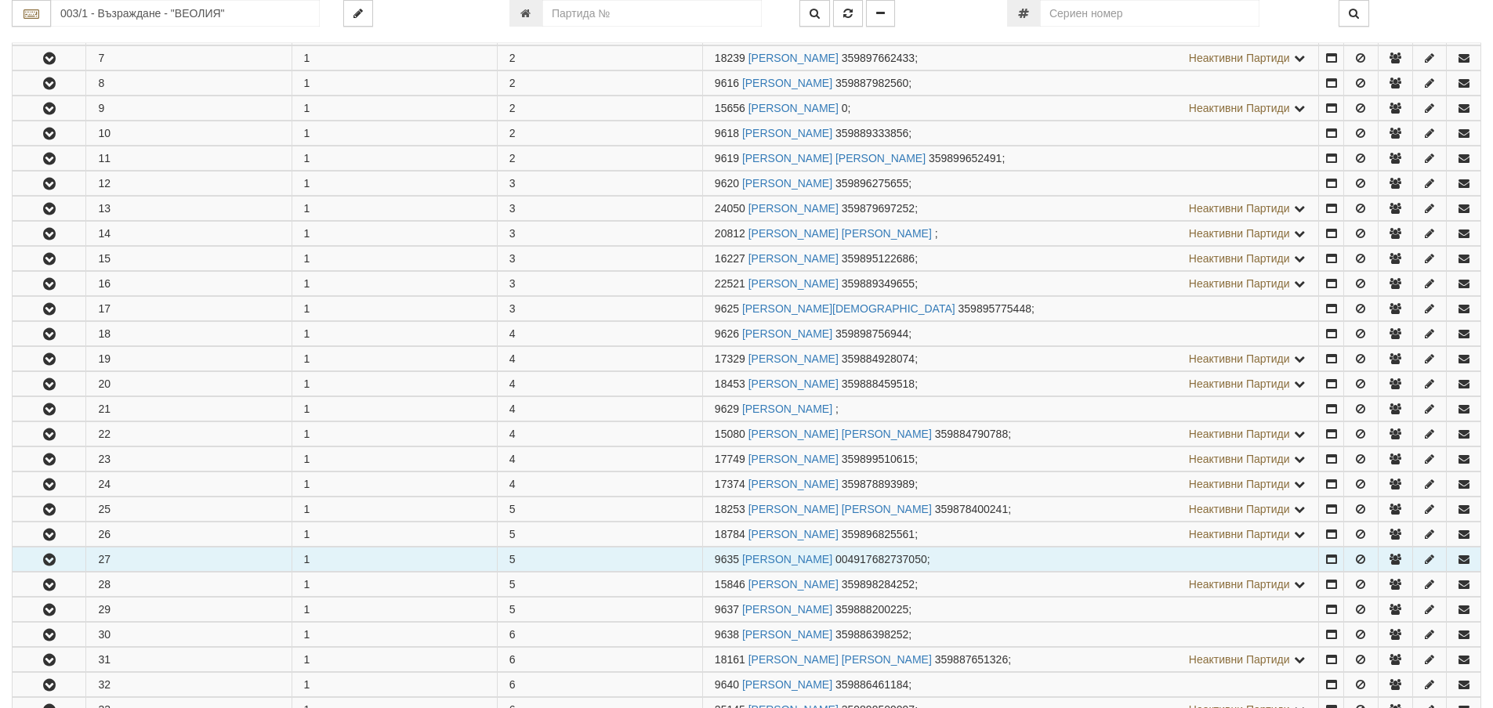
scroll to position [627, 0]
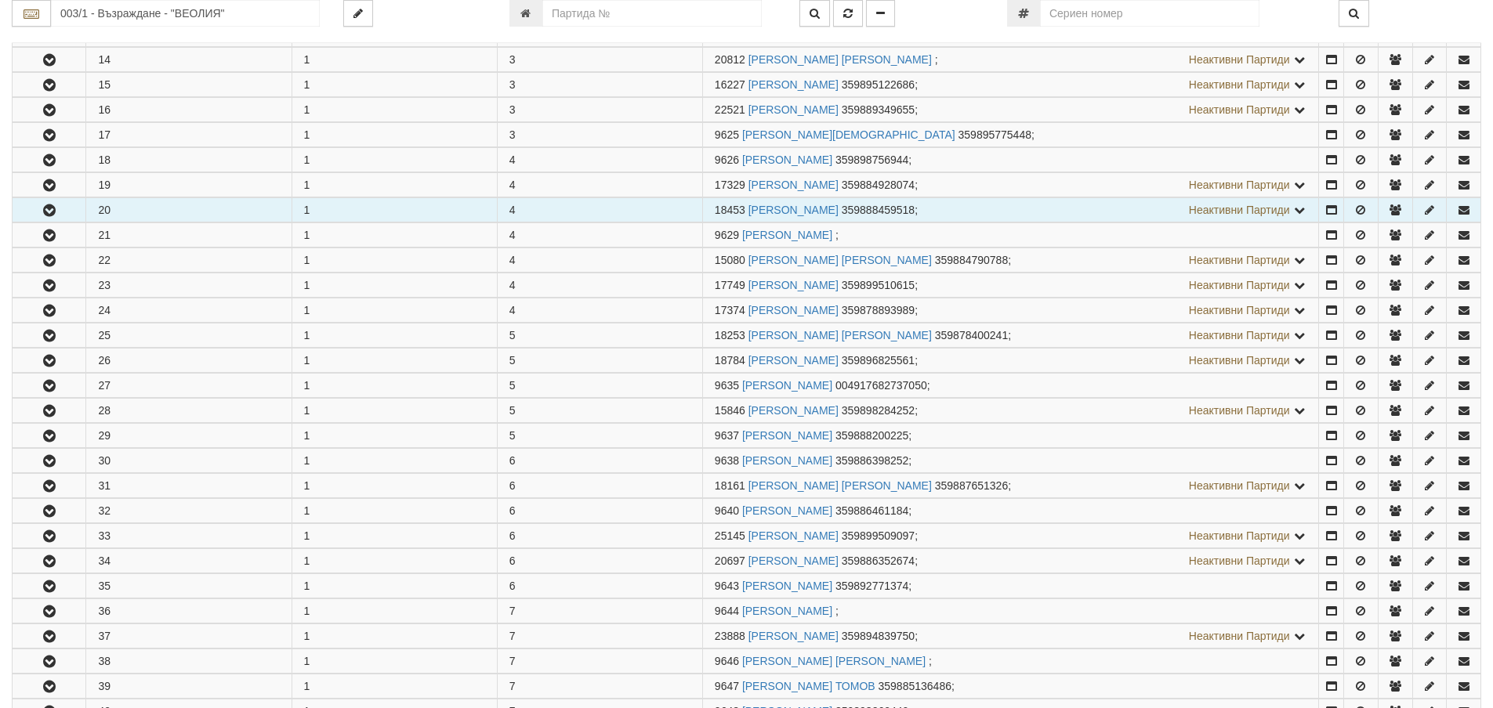
click at [45, 212] on icon "button" at bounding box center [49, 210] width 19 height 11
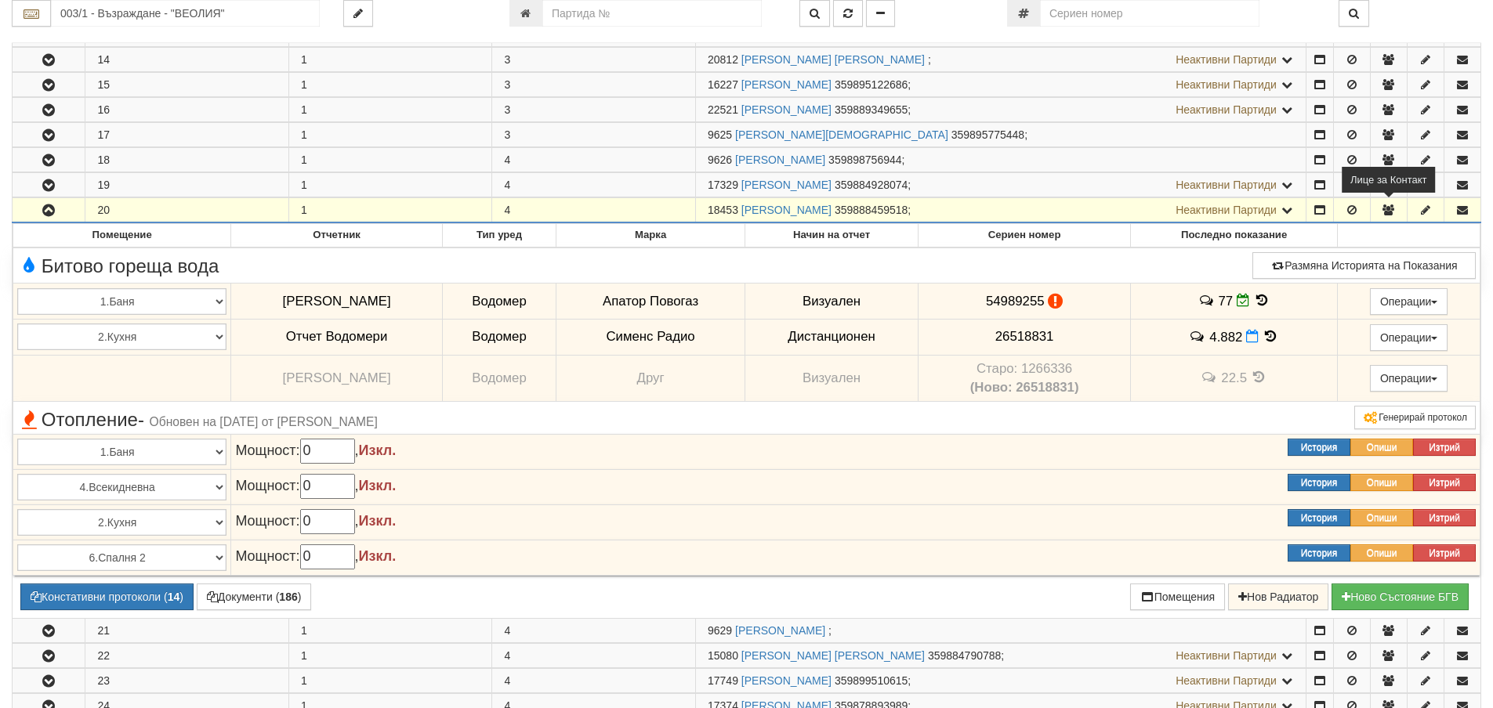
click at [1387, 208] on icon "button" at bounding box center [1389, 210] width 14 height 11
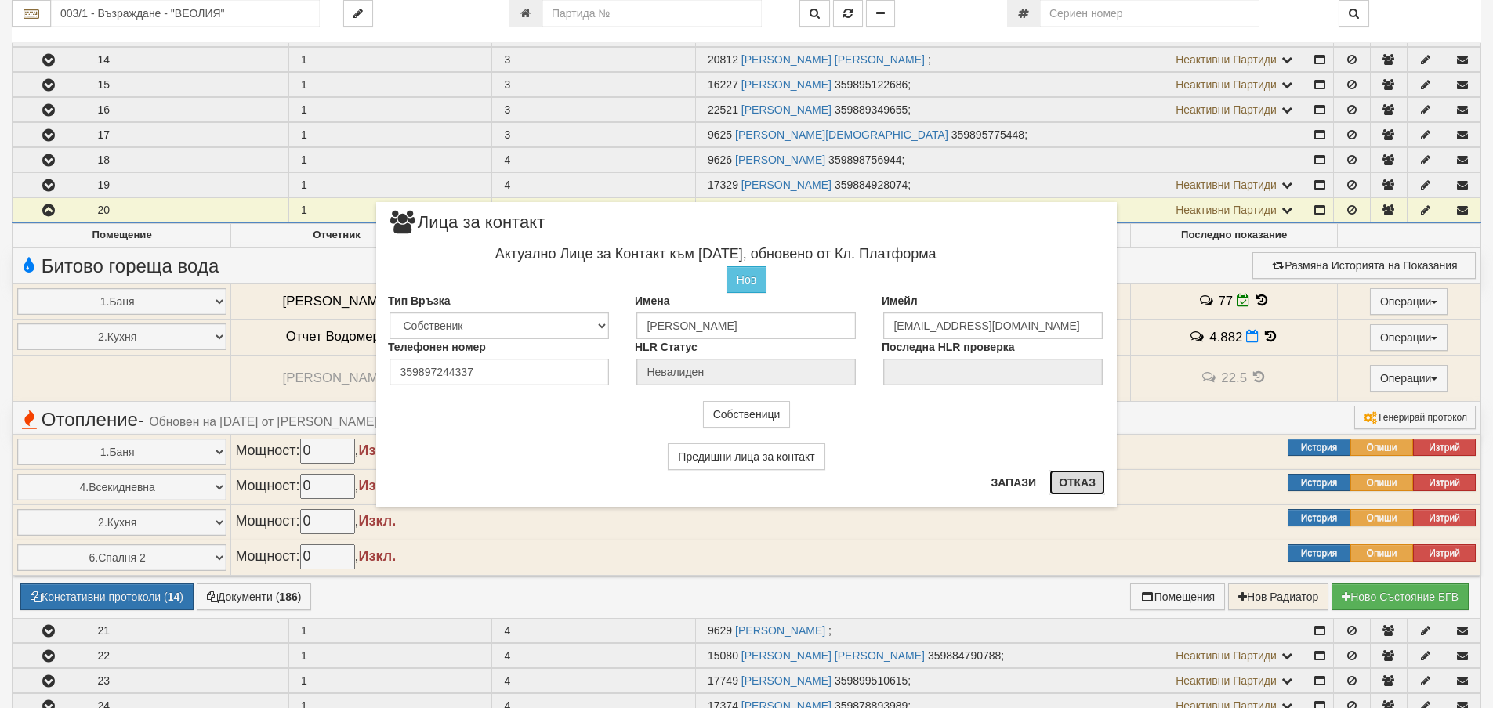
click at [1074, 476] on button "Отказ" at bounding box center [1077, 482] width 56 height 25
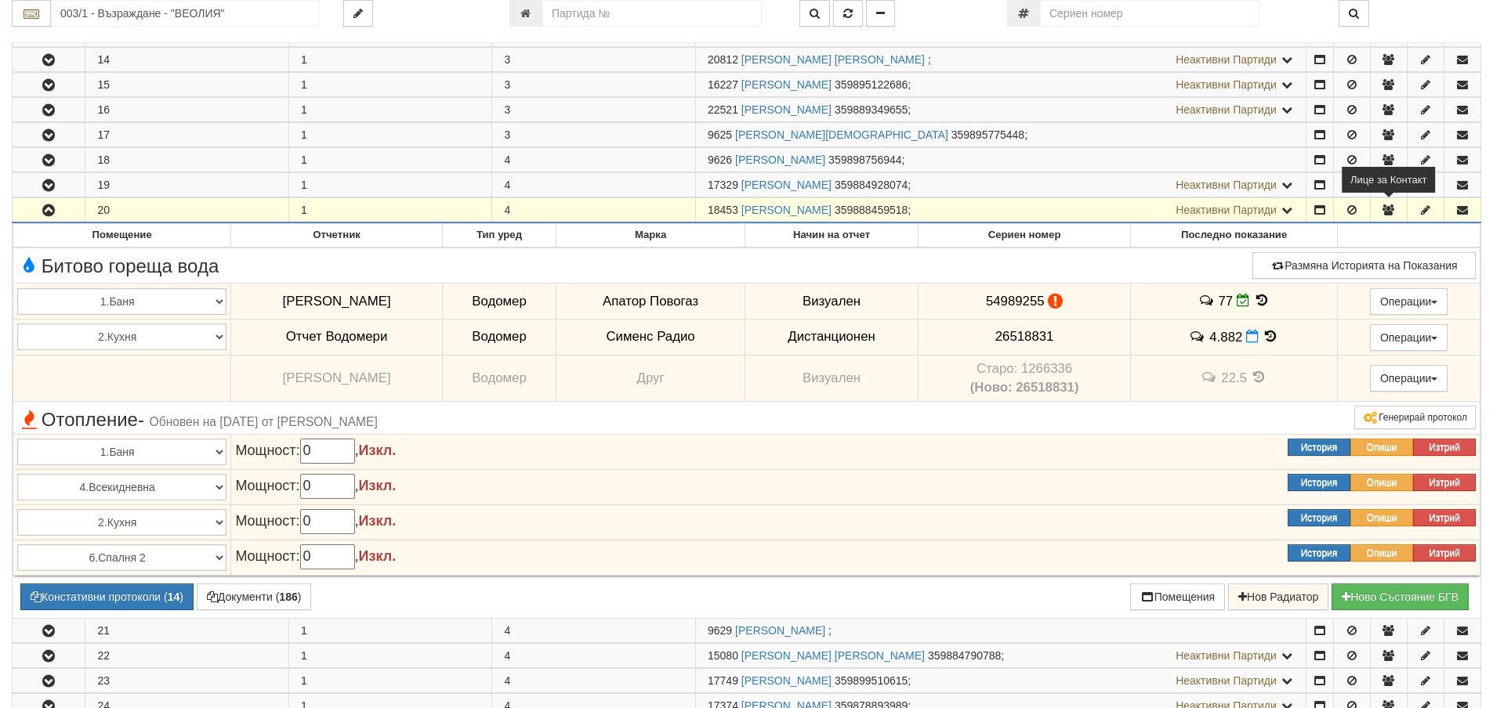
click at [1389, 204] on button "button" at bounding box center [1389, 210] width 36 height 24
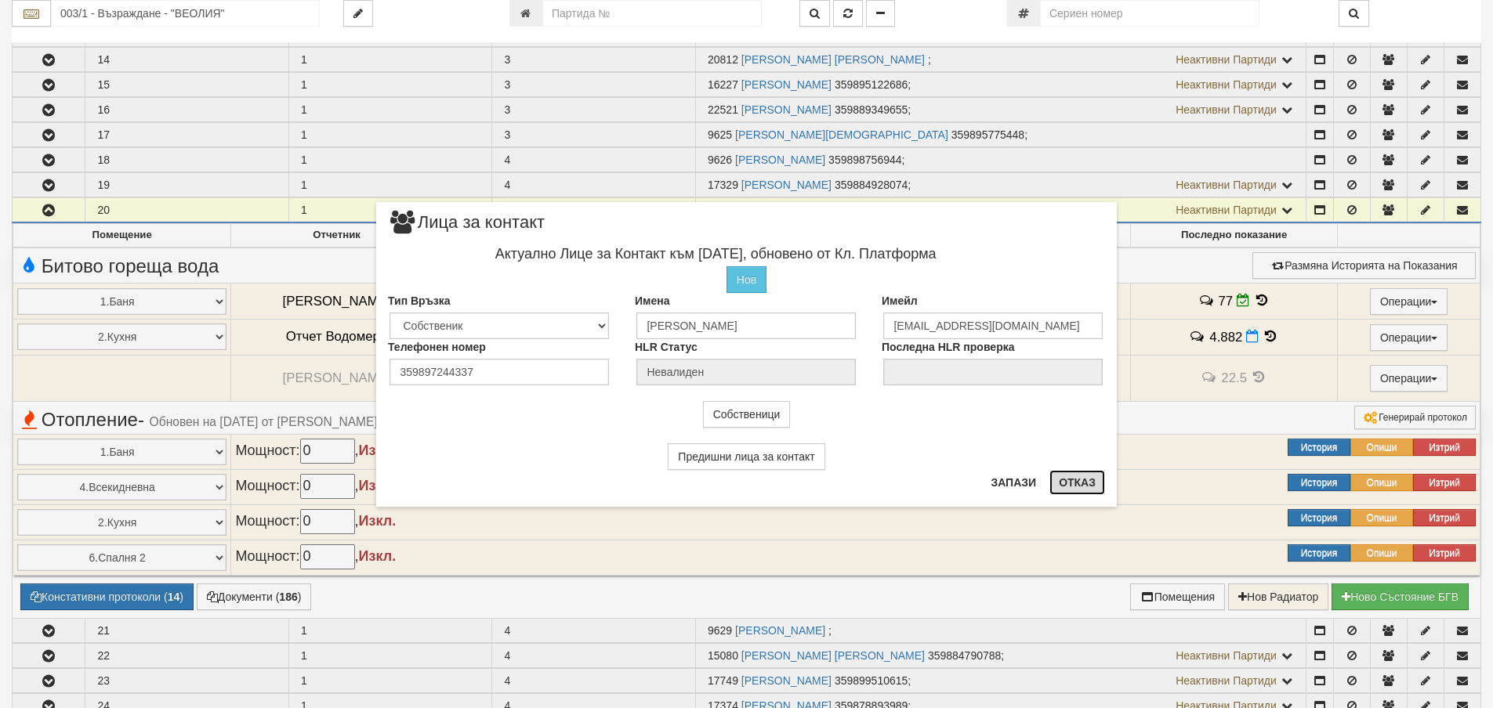
click at [1075, 480] on button "Отказ" at bounding box center [1077, 482] width 56 height 25
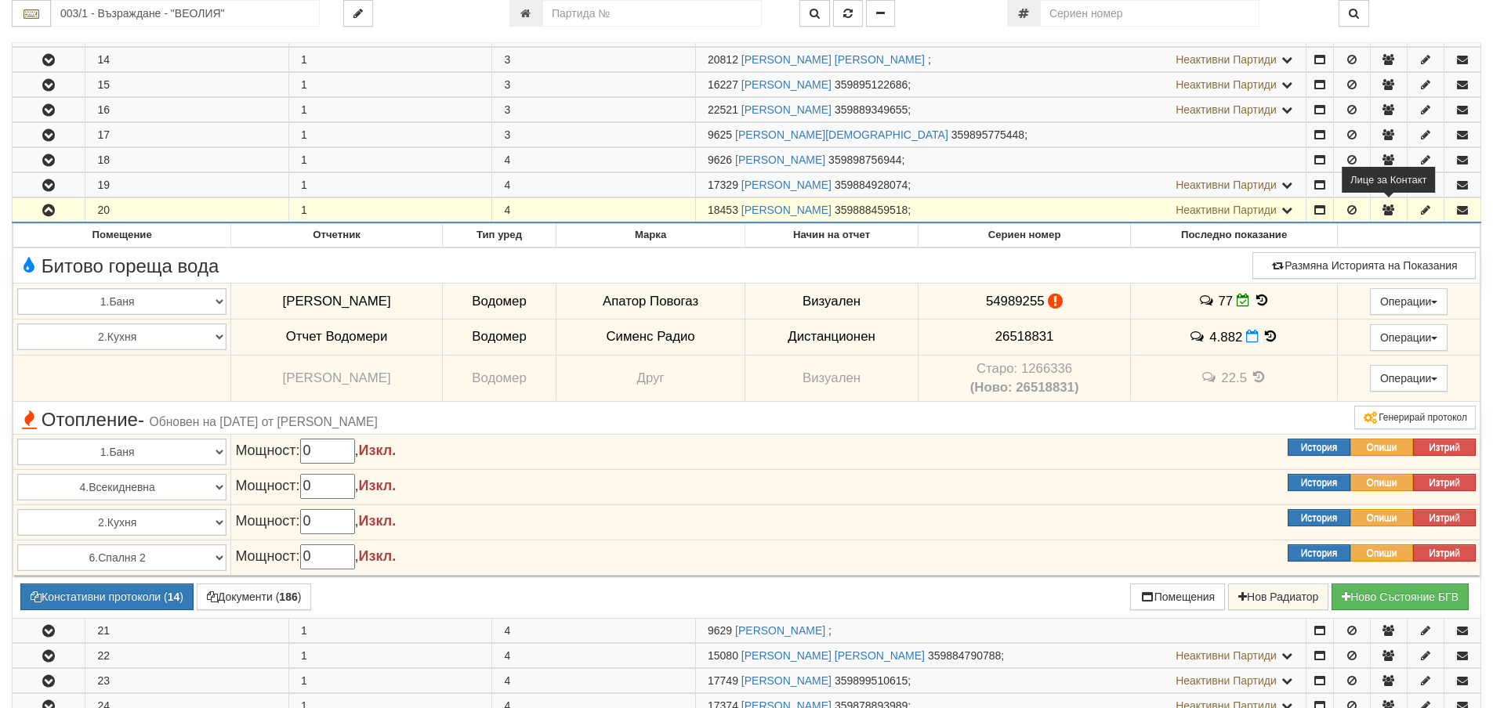
click at [1388, 211] on icon "button" at bounding box center [1389, 210] width 14 height 11
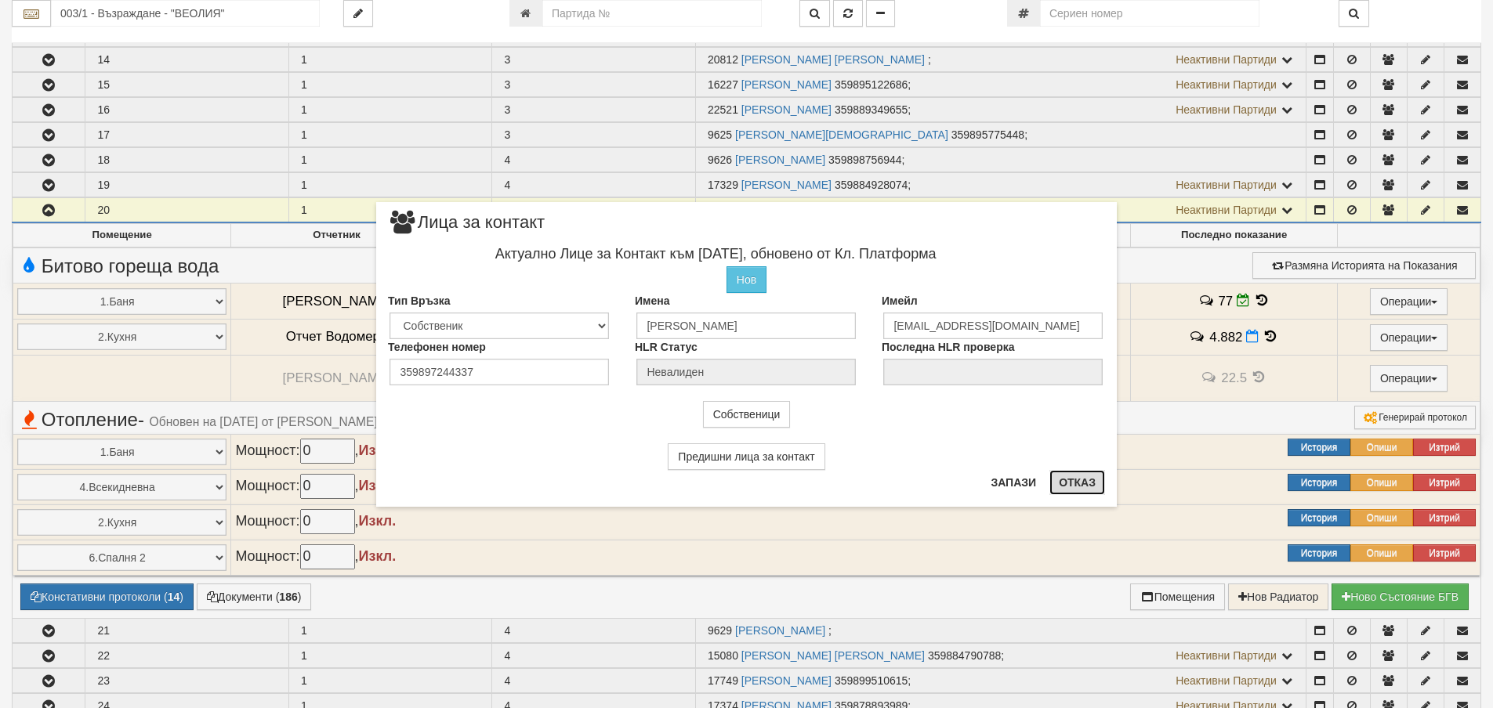
click at [1083, 480] on button "Отказ" at bounding box center [1077, 482] width 56 height 25
